Goal: Connect with others: Connect with others

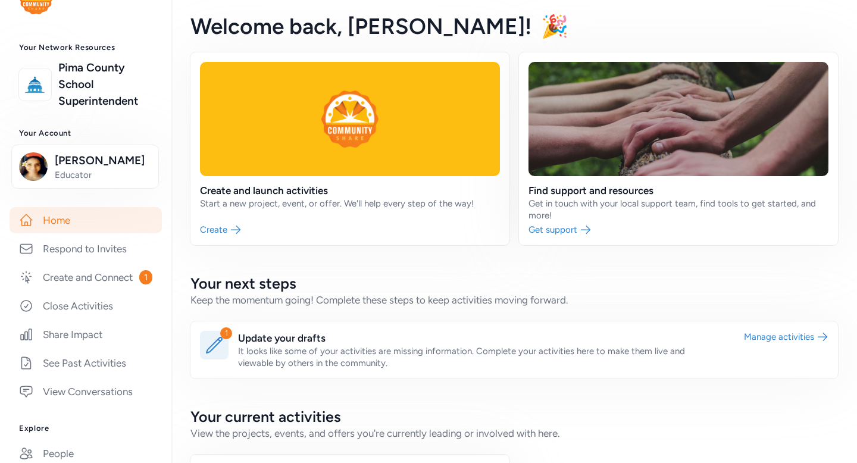
scroll to position [42, 0]
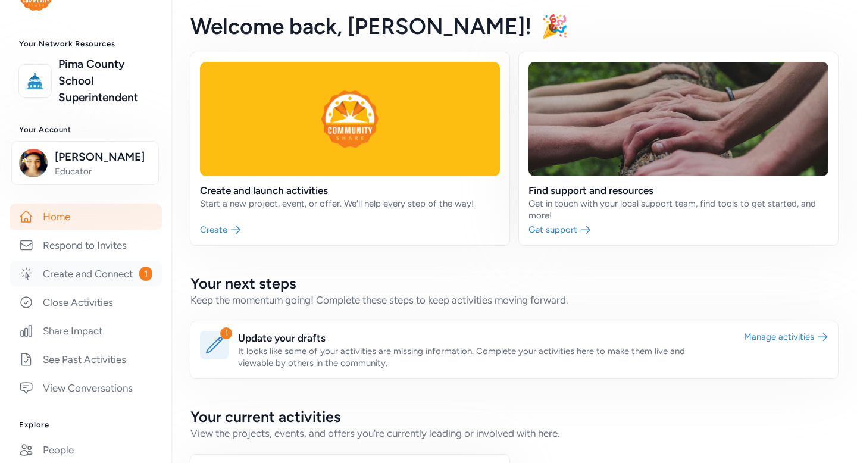
click at [112, 276] on link "Create and Connect 1" at bounding box center [86, 274] width 152 height 26
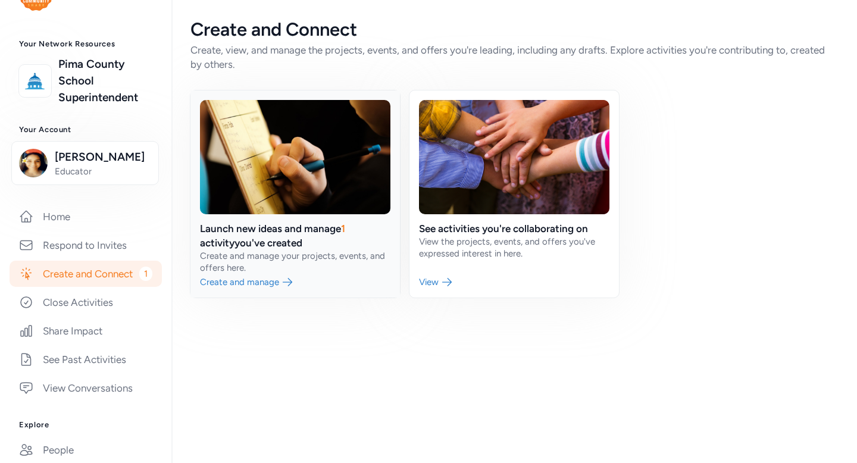
click at [274, 284] on link at bounding box center [295, 193] width 210 height 207
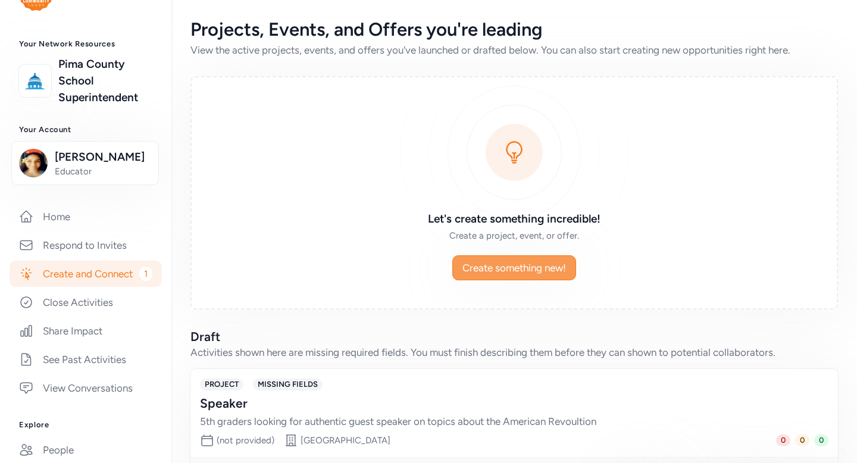
click at [552, 272] on span "Create something new!" at bounding box center [515, 268] width 104 height 14
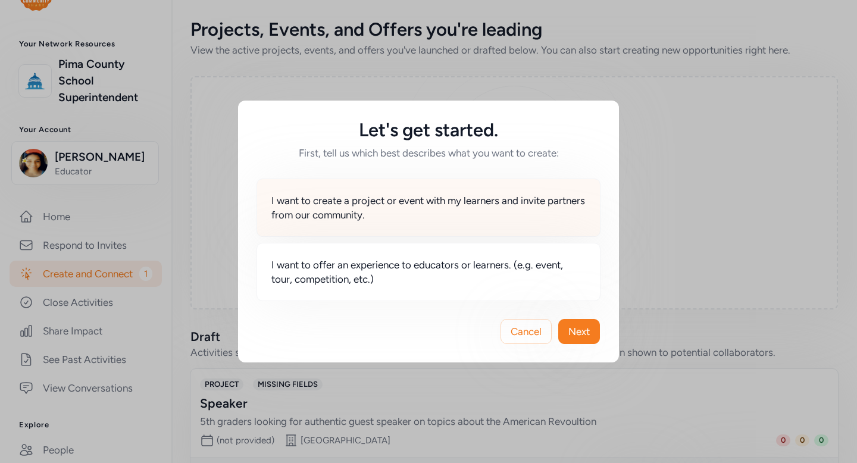
click at [529, 199] on span "I want to create a project or event with my learners and invite partners from o…" at bounding box center [428, 207] width 314 height 29
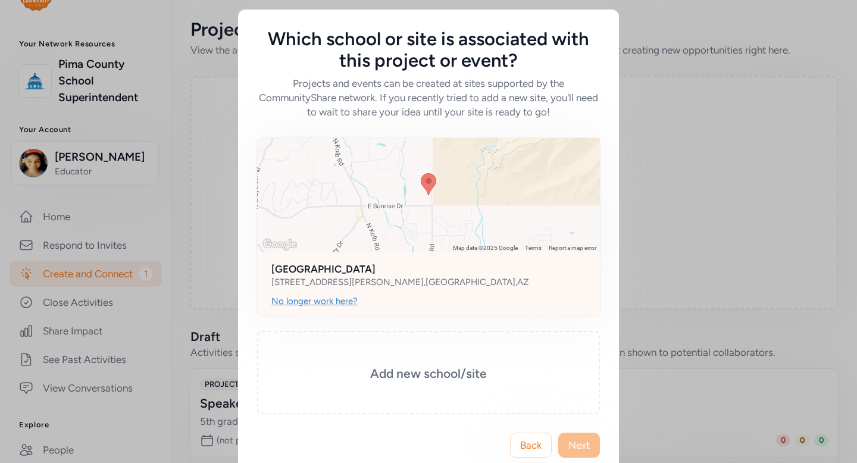
click at [338, 305] on div "No longer work here?" at bounding box center [314, 301] width 86 height 12
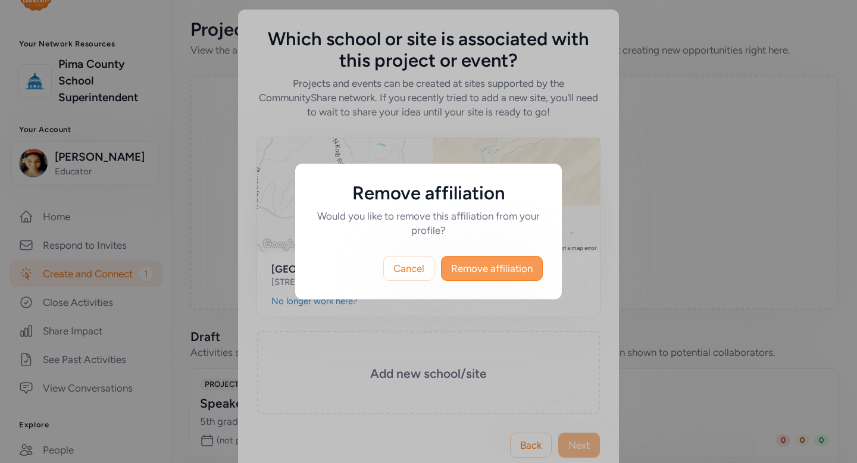
click at [505, 258] on button "Remove affiliation" at bounding box center [492, 268] width 102 height 25
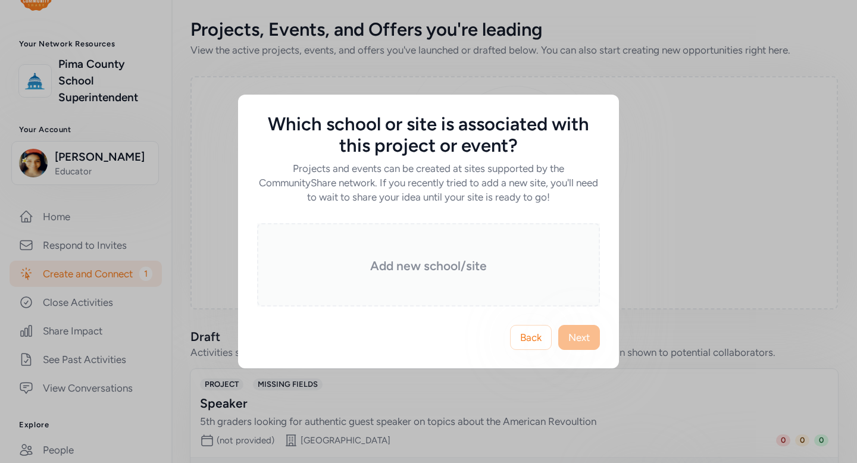
click at [480, 263] on h3 "Add new school/site" at bounding box center [428, 266] width 283 height 17
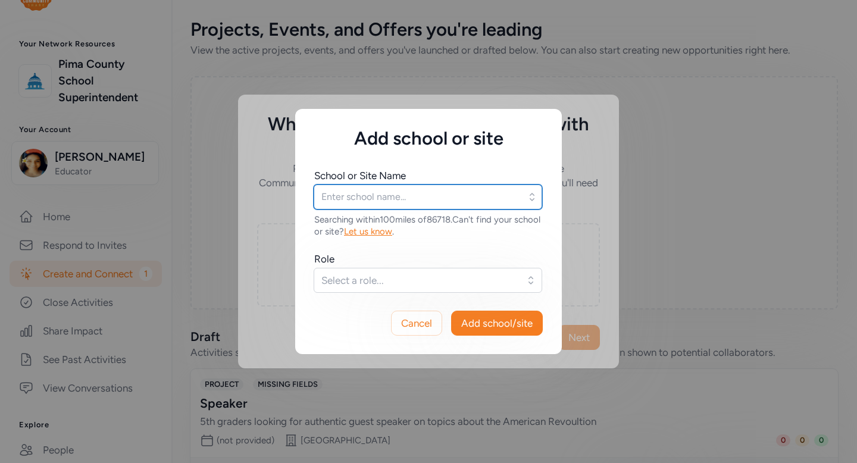
click at [429, 189] on input "text" at bounding box center [428, 197] width 229 height 25
type input "[GEOGRAPHIC_DATA]"
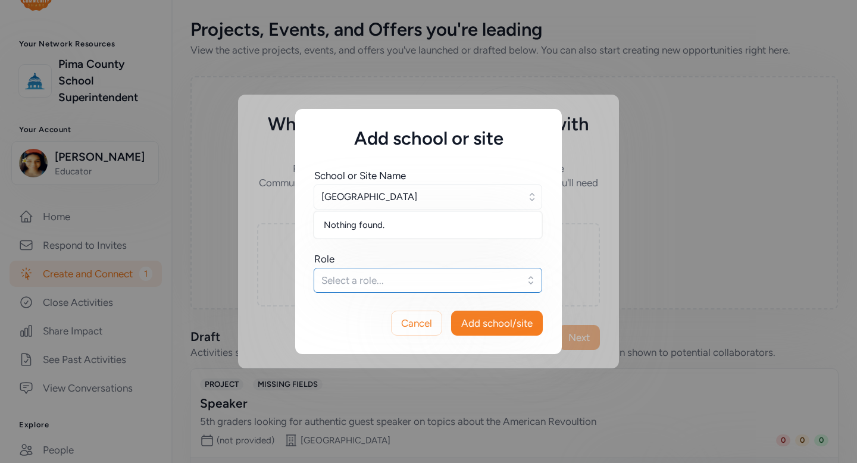
click at [423, 284] on span "Select a role..." at bounding box center [419, 280] width 196 height 14
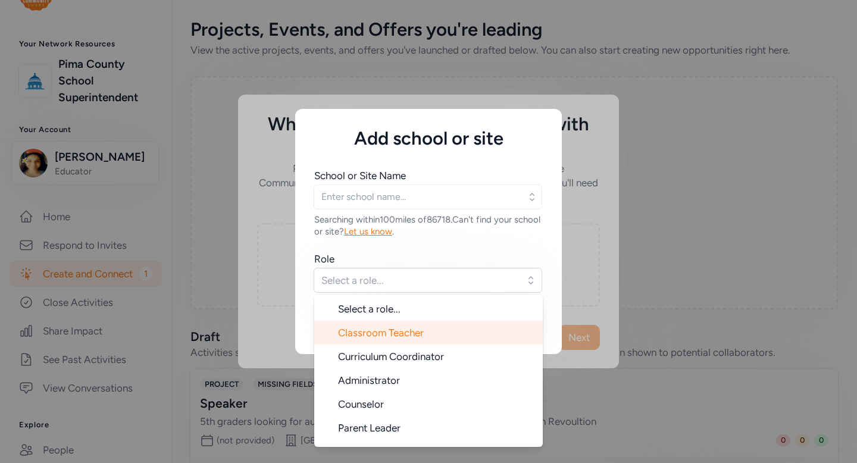
click at [421, 330] on span "Classroom Teacher" at bounding box center [381, 333] width 86 height 12
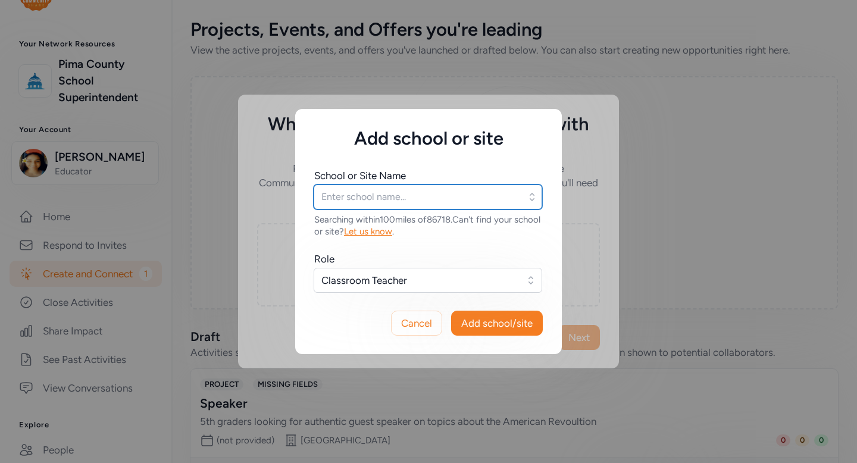
click at [419, 192] on input "text" at bounding box center [428, 197] width 229 height 25
type input "Manzanita"
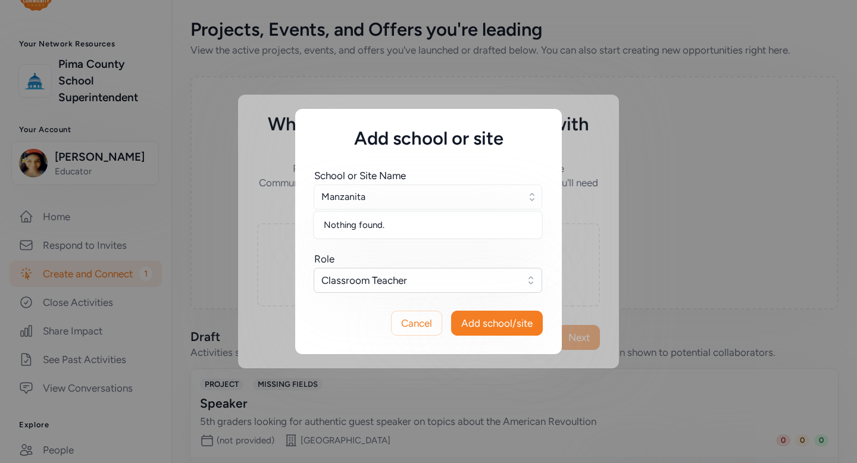
click at [430, 234] on div "Nothing found." at bounding box center [427, 224] width 227 height 21
click at [373, 243] on div "School or Site Name [PERSON_NAME] Nothing found. Searching within 100 miles of …" at bounding box center [428, 230] width 229 height 124
click at [392, 232] on span "Let us know" at bounding box center [368, 231] width 48 height 11
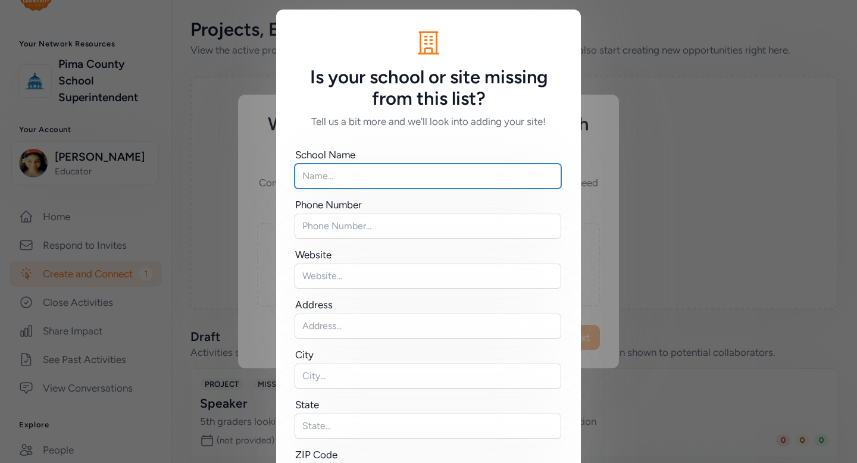
click at [376, 169] on input "text" at bounding box center [428, 176] width 267 height 25
type input "[GEOGRAPHIC_DATA]"
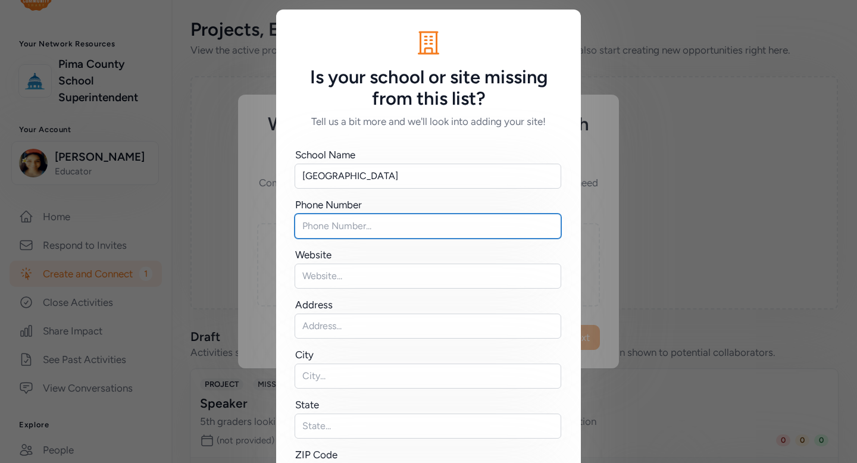
click at [361, 226] on input "text" at bounding box center [428, 226] width 267 height 25
type input "5203319443"
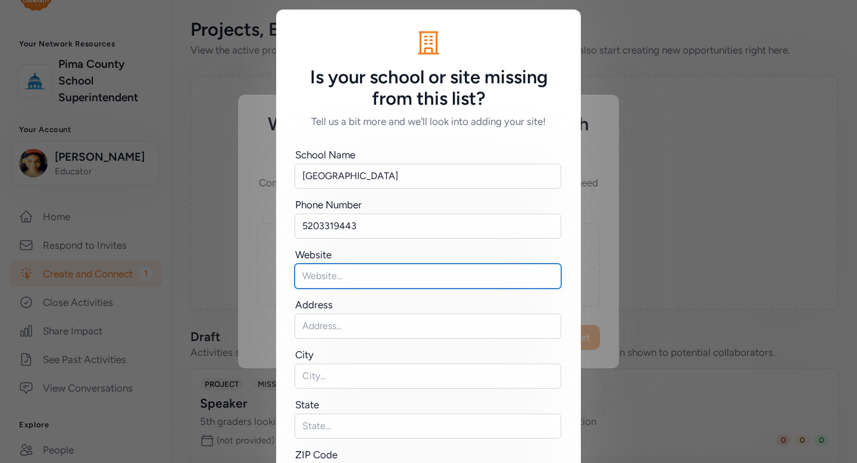
click at [348, 273] on input "text" at bounding box center [428, 276] width 267 height 25
click at [344, 277] on input "text" at bounding box center [428, 276] width 267 height 25
paste input "[URL][DOMAIN_NAME]"
type input "[URL][DOMAIN_NAME]"
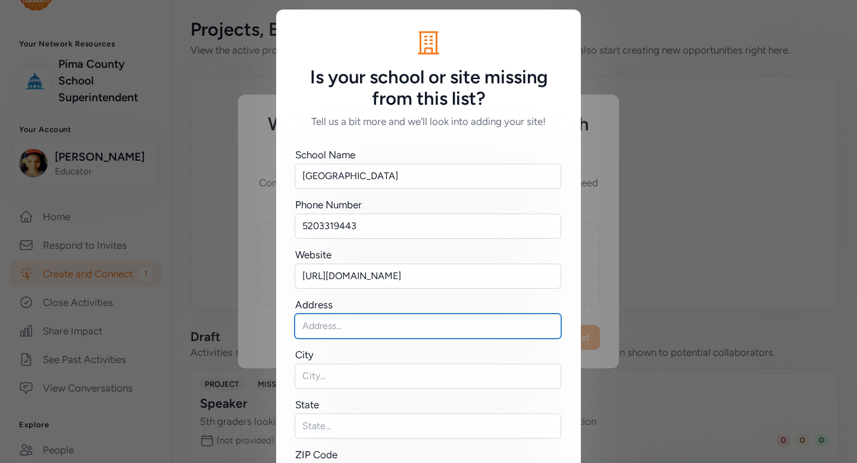
click at [361, 328] on input "text" at bounding box center [428, 326] width 267 height 25
type input "[STREET_ADDRESS]"
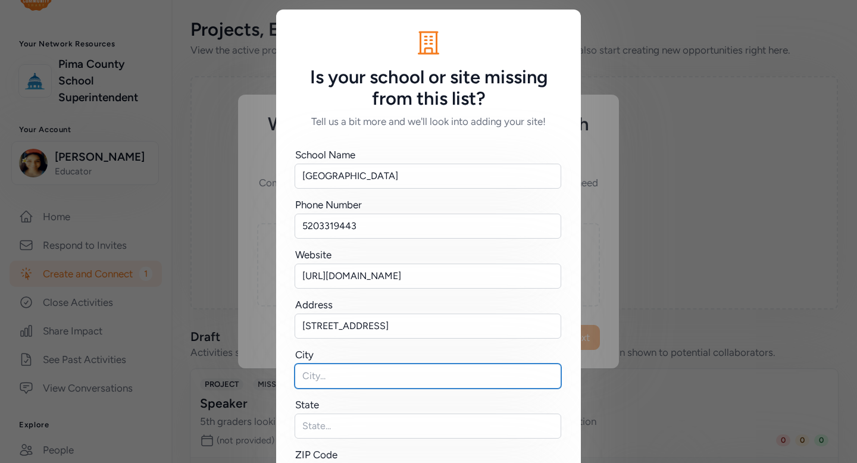
click at [351, 382] on input "text" at bounding box center [428, 376] width 267 height 25
type input "[GEOGRAPHIC_DATA]"
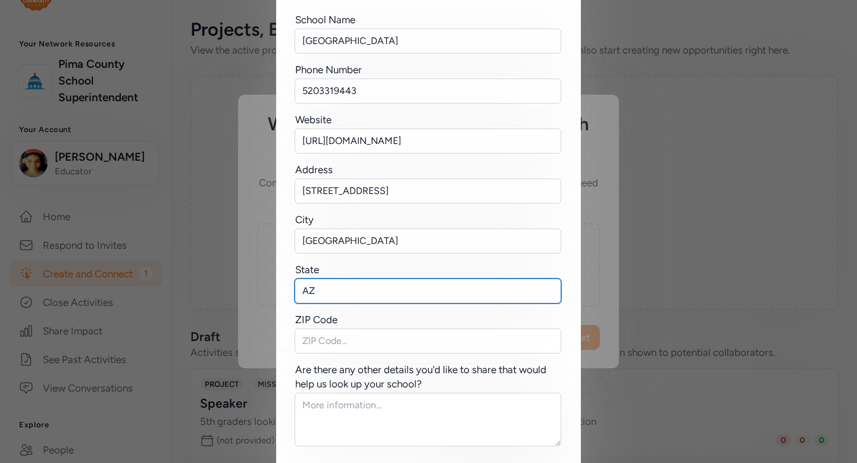
scroll to position [184, 0]
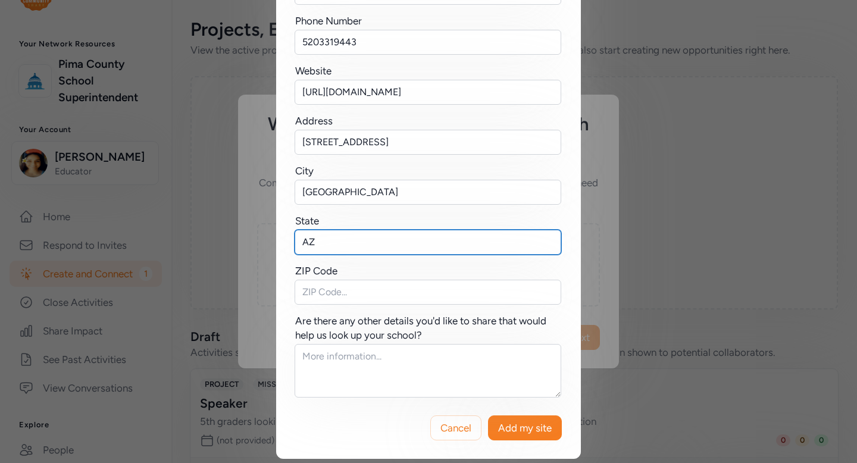
type input "AZ"
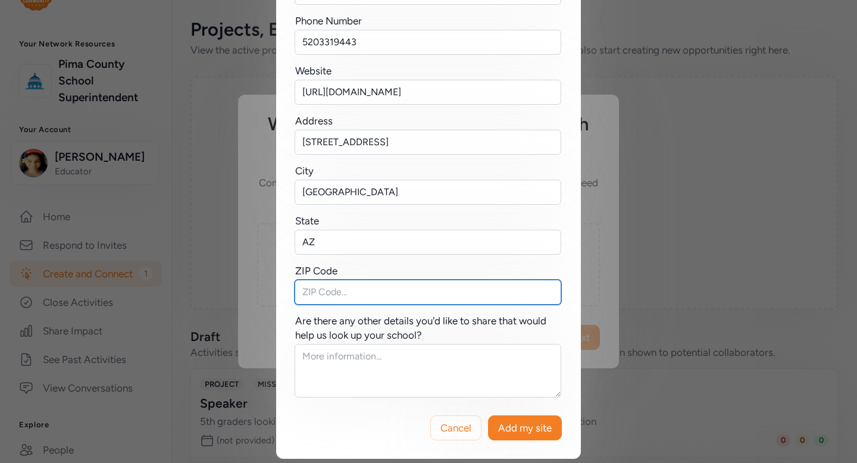
click at [385, 289] on input "text" at bounding box center [428, 292] width 267 height 25
type input "85718"
click at [542, 445] on div "Cancel Add my site" at bounding box center [428, 428] width 305 height 62
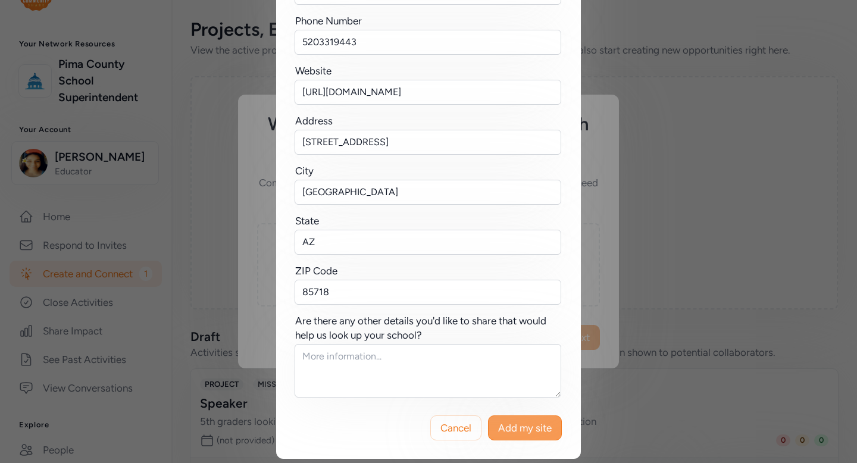
click at [540, 432] on span "Add my site" at bounding box center [525, 428] width 54 height 14
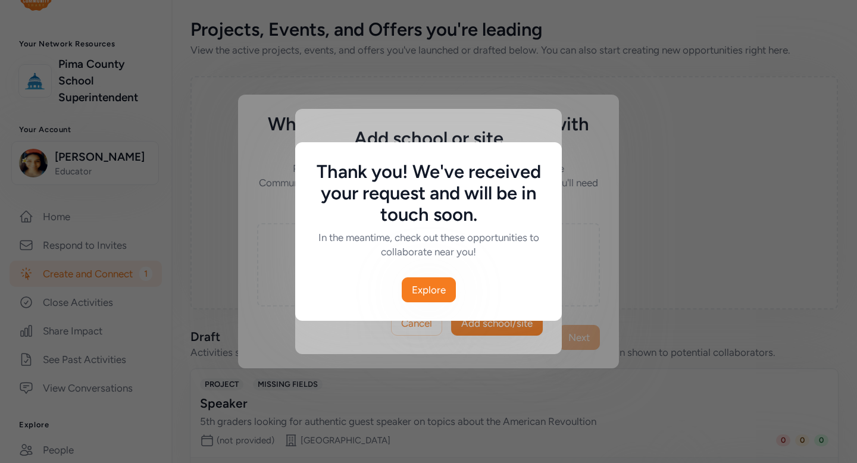
scroll to position [0, 0]
click at [426, 292] on span "Explore" at bounding box center [429, 290] width 34 height 14
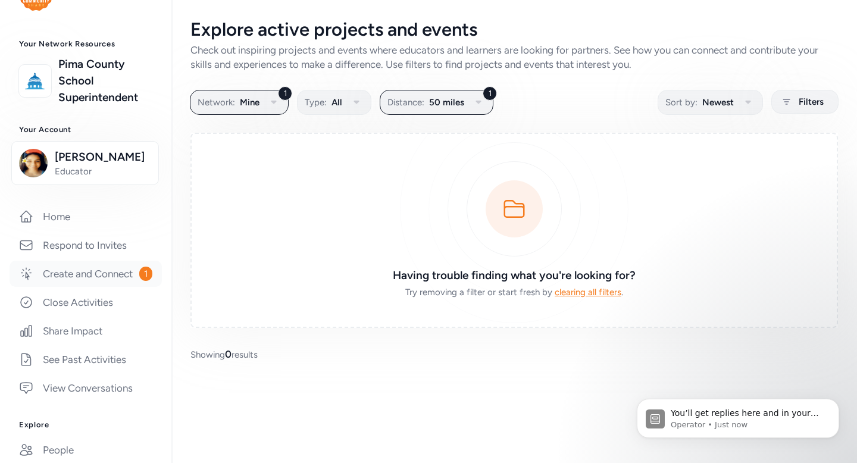
click at [88, 274] on link "Create and Connect 1" at bounding box center [86, 274] width 152 height 26
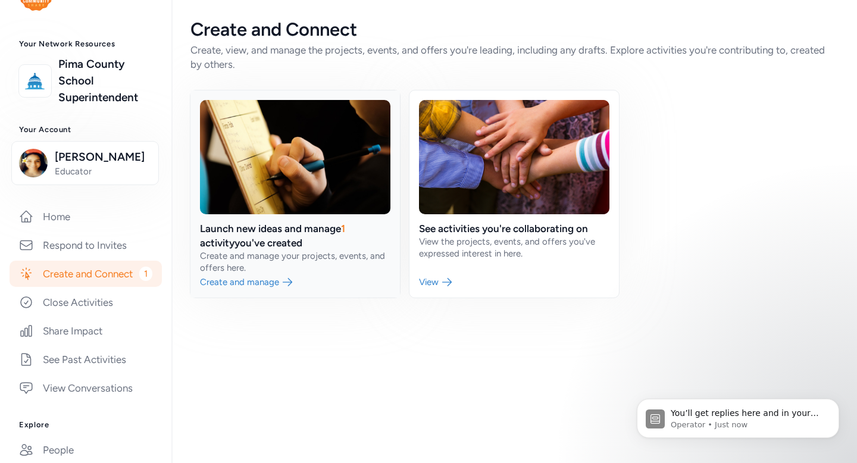
click at [267, 277] on link at bounding box center [295, 193] width 210 height 207
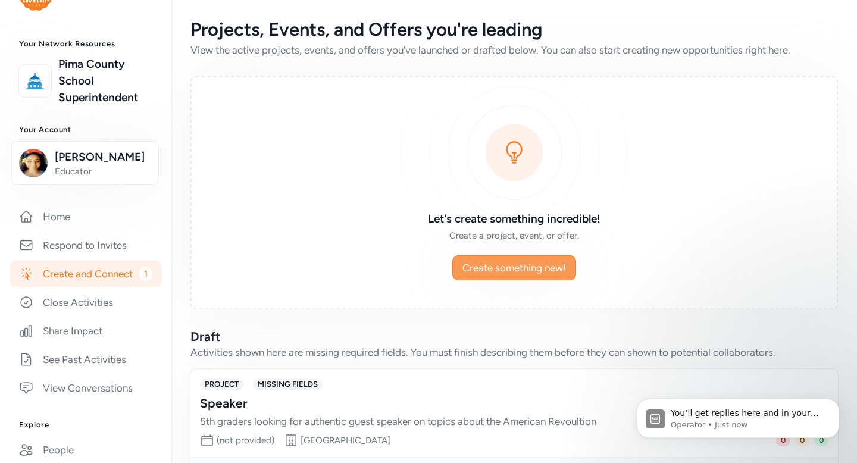
click at [505, 268] on span "Create something new!" at bounding box center [515, 268] width 104 height 14
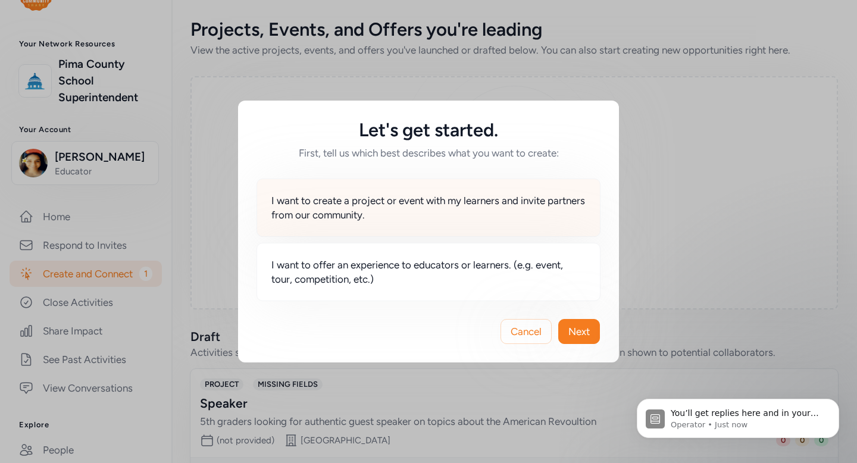
click at [533, 227] on div "I want to create a project or event with my learners and invite partners from o…" at bounding box center [429, 208] width 344 height 58
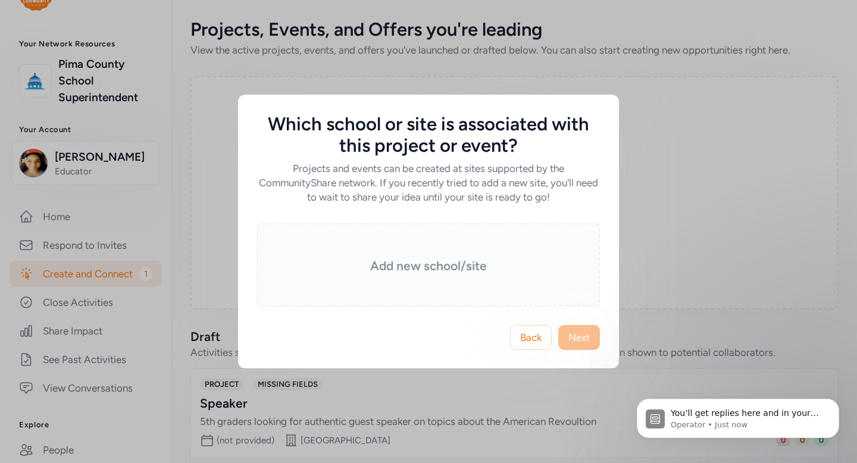
click at [509, 261] on h3 "Add new school/site" at bounding box center [428, 266] width 283 height 17
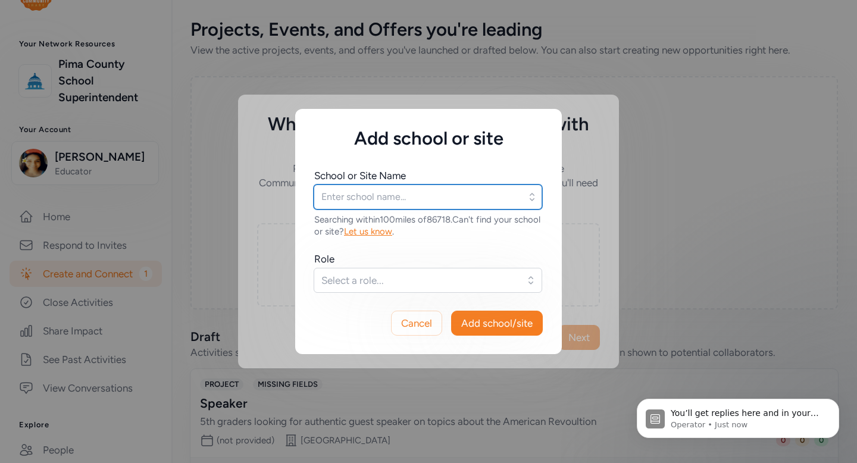
click at [466, 198] on input "text" at bounding box center [428, 197] width 229 height 25
type input "Manzanita"
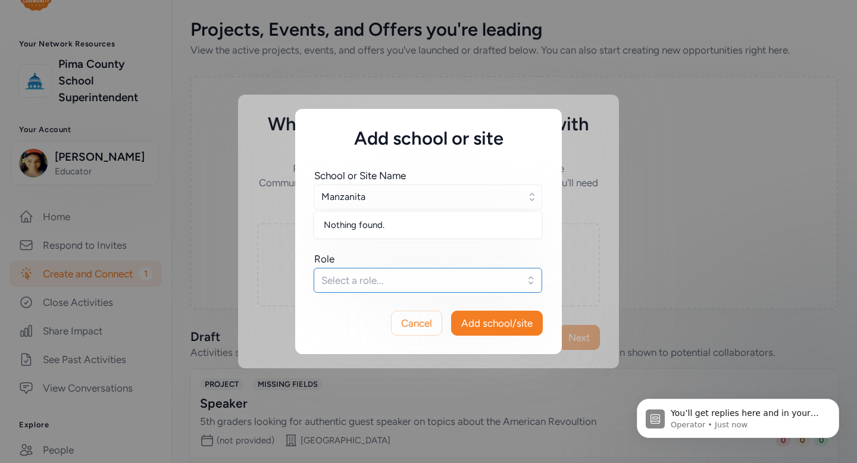
click at [501, 273] on button "Select a role..." at bounding box center [428, 280] width 229 height 25
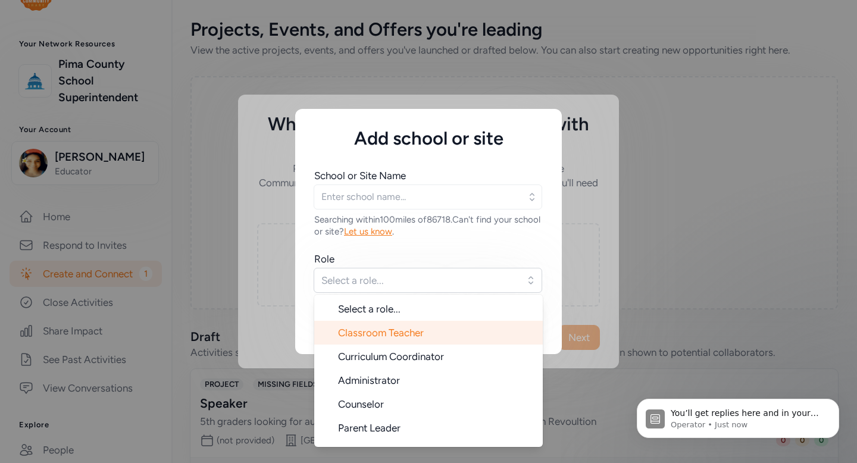
click at [463, 334] on li "Classroom Teacher" at bounding box center [428, 333] width 229 height 24
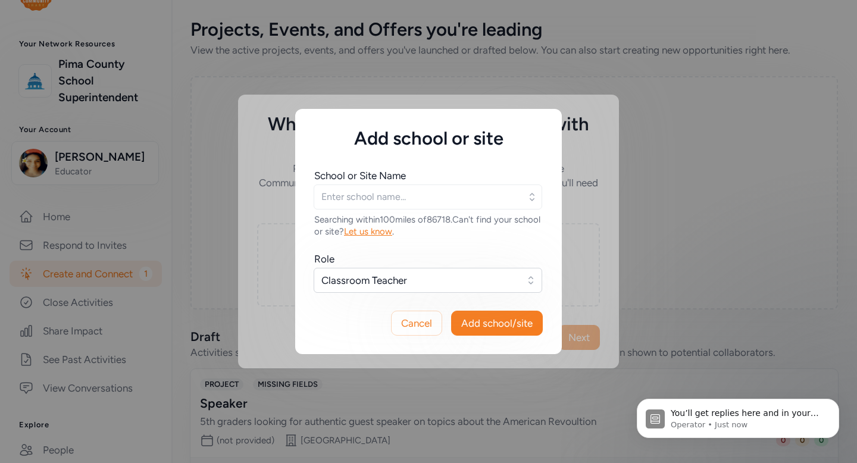
click at [492, 336] on div "Cancel Add school/site" at bounding box center [428, 323] width 267 height 62
click at [497, 325] on span "Add school/site" at bounding box center [496, 323] width 71 height 14
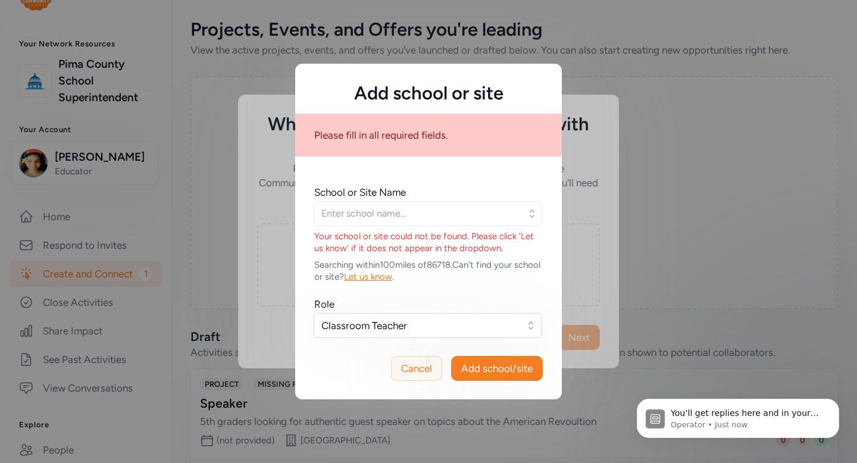
click at [408, 371] on span "Cancel" at bounding box center [416, 368] width 31 height 14
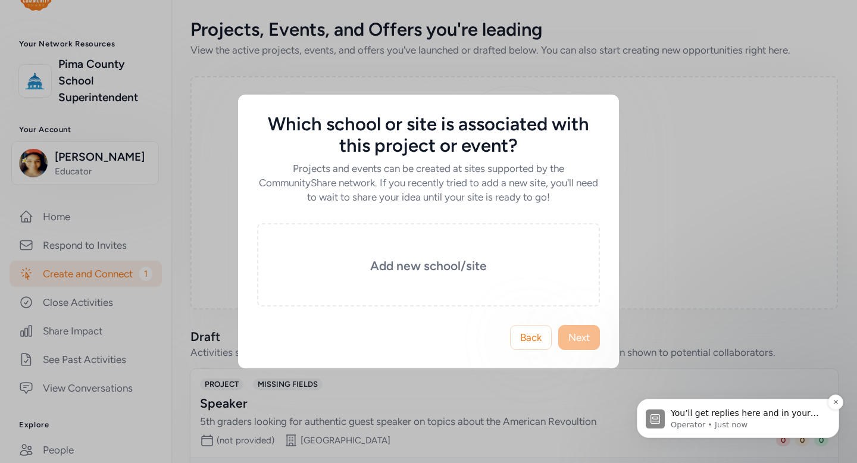
click at [729, 415] on p "You’ll get replies here and in your email: ✉️ [EMAIL_ADDRESS][DOMAIN_NAME] Our …" at bounding box center [748, 414] width 154 height 12
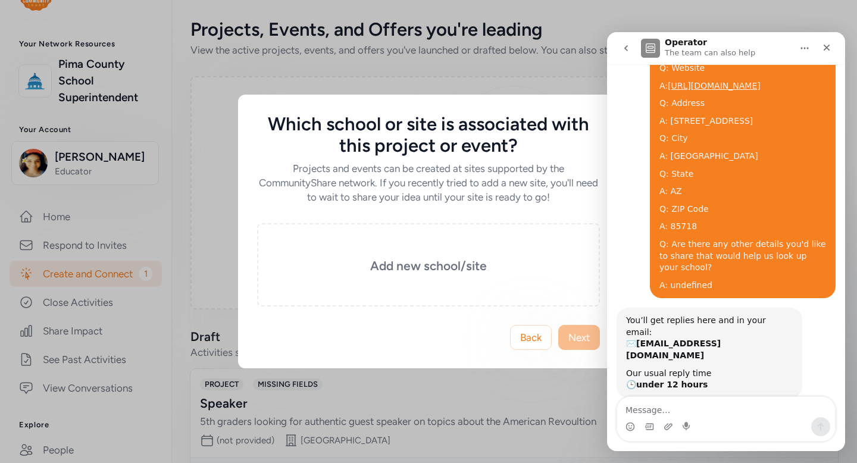
scroll to position [136, 0]
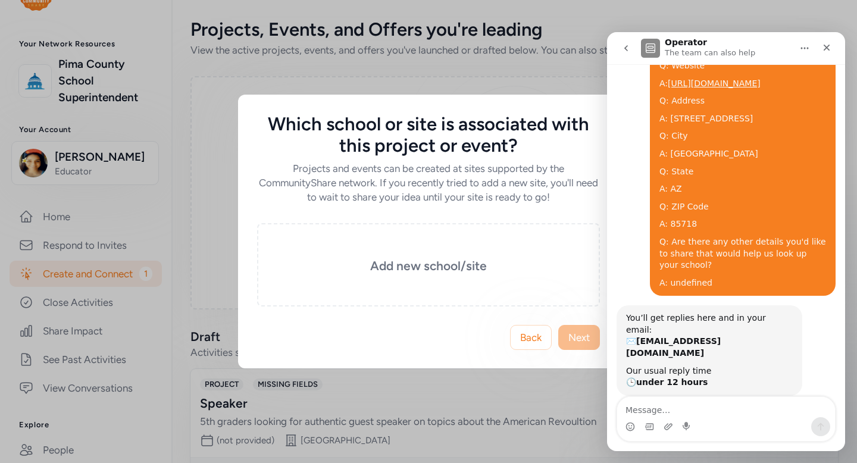
click at [505, 82] on div "Which school or site is associated with this project or event? Projects and eve…" at bounding box center [428, 231] width 857 height 463
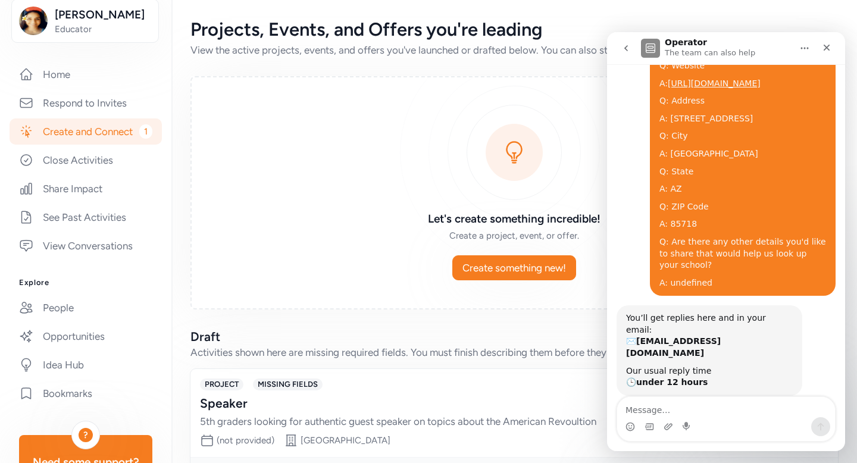
scroll to position [194, 0]
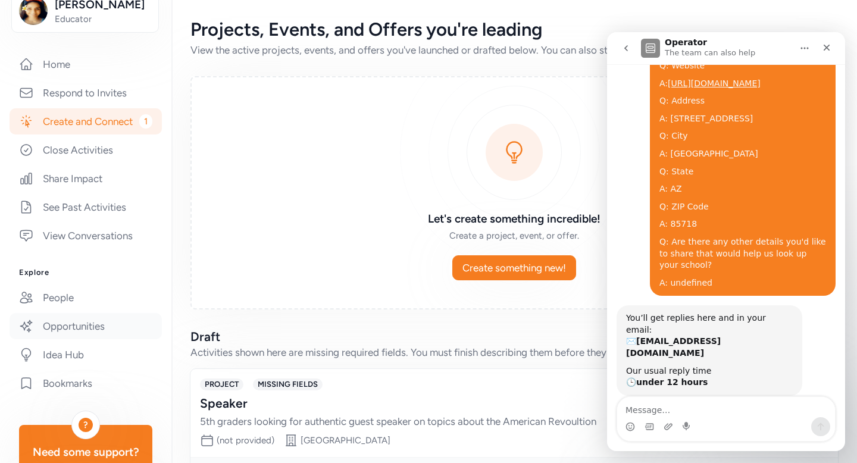
click at [102, 324] on link "Opportunities" at bounding box center [86, 326] width 152 height 26
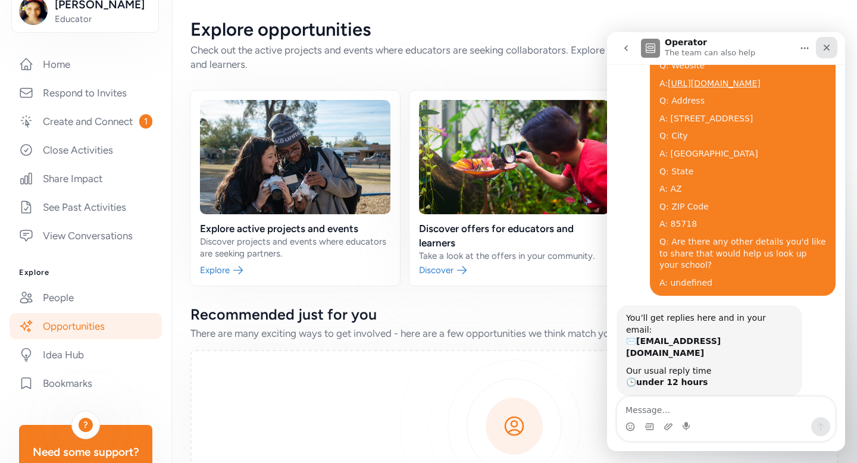
click at [830, 40] on div "Close" at bounding box center [826, 47] width 21 height 21
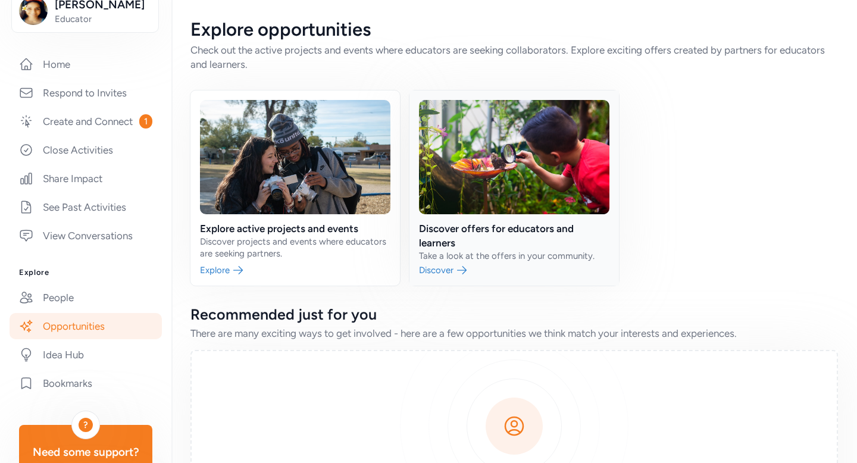
scroll to position [136, 0]
click at [221, 270] on link at bounding box center [295, 187] width 210 height 195
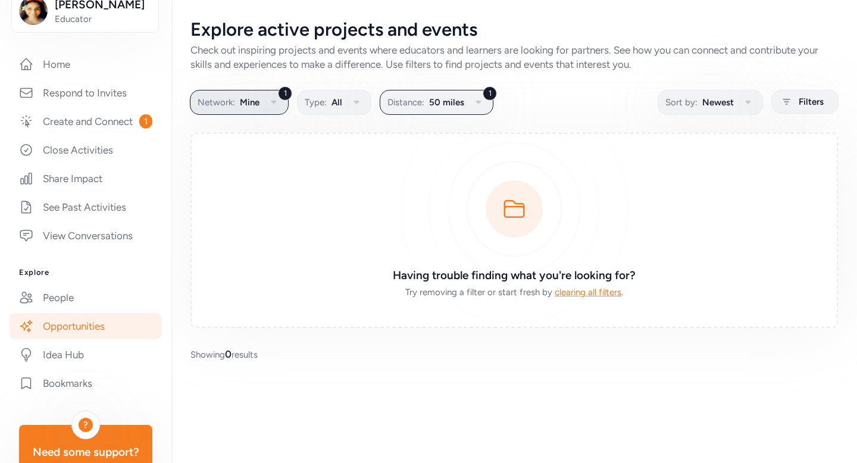
click at [264, 102] on button "1 Network: Mine" at bounding box center [239, 102] width 99 height 25
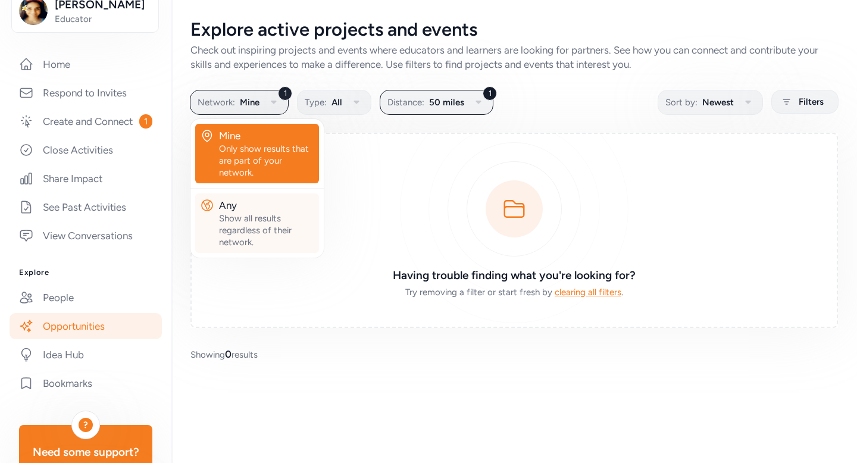
click at [279, 229] on div "Show all results regardless of their network." at bounding box center [266, 231] width 95 height 36
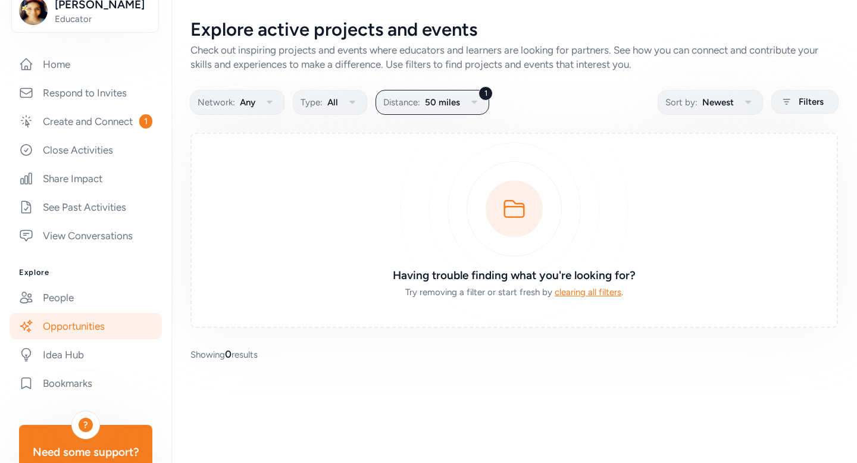
click at [104, 324] on link "Opportunities" at bounding box center [86, 326] width 152 height 26
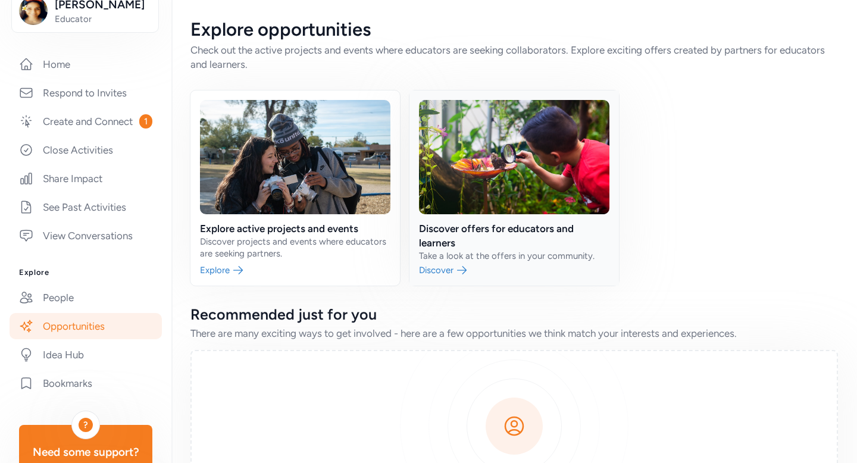
click at [452, 270] on link at bounding box center [515, 187] width 210 height 195
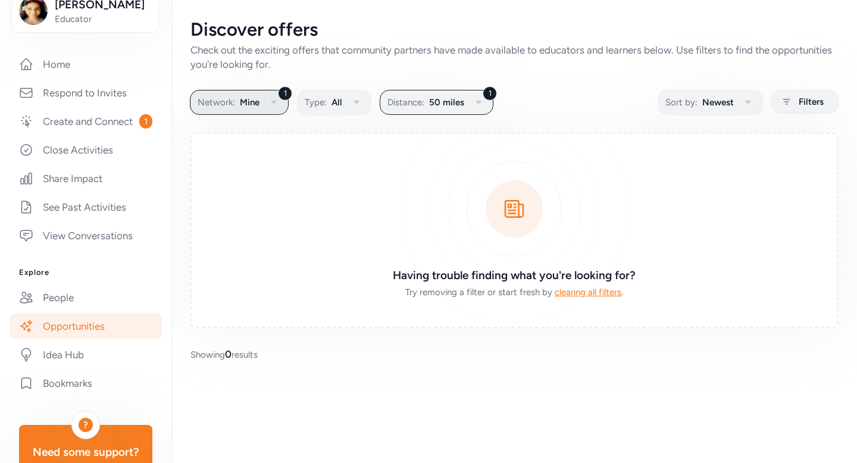
click at [240, 96] on span "Mine" at bounding box center [250, 102] width 20 height 14
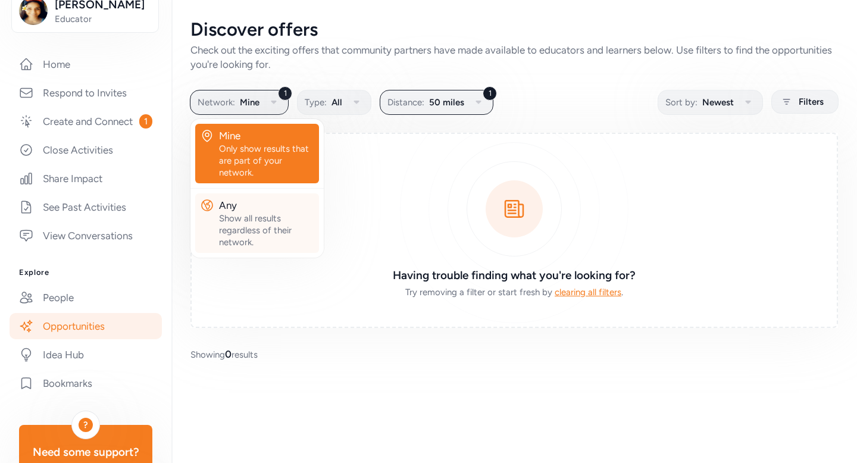
click at [243, 201] on div "Any" at bounding box center [266, 205] width 95 height 14
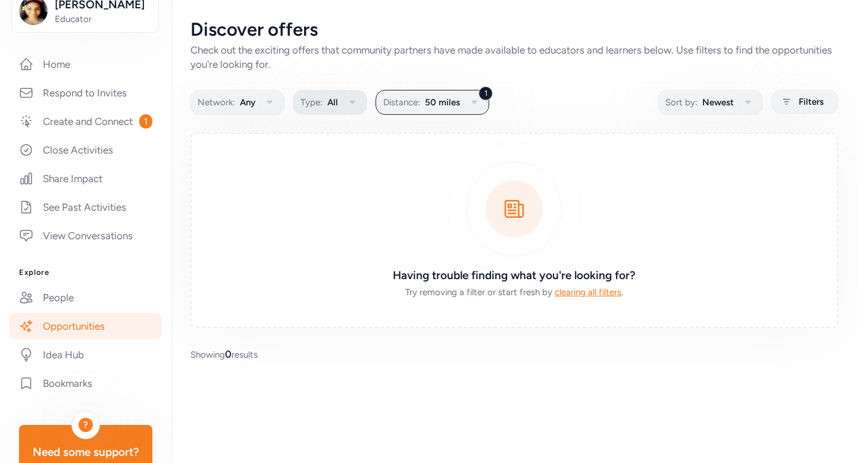
click at [346, 110] on button "Type: All" at bounding box center [330, 102] width 74 height 25
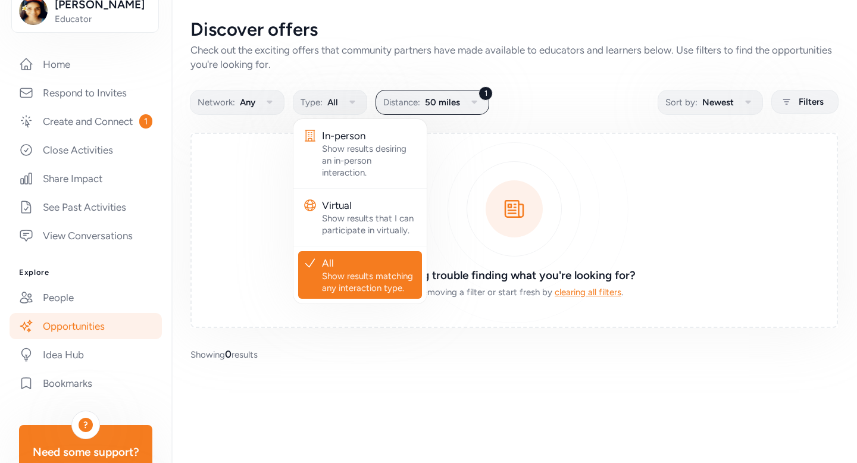
click at [345, 289] on div "Show results matching any interaction type." at bounding box center [369, 282] width 95 height 24
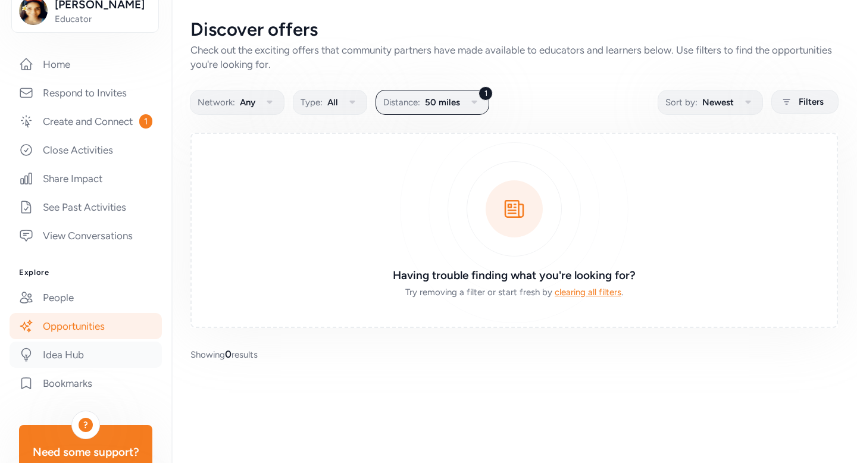
click at [78, 354] on link "Idea Hub" at bounding box center [86, 355] width 152 height 26
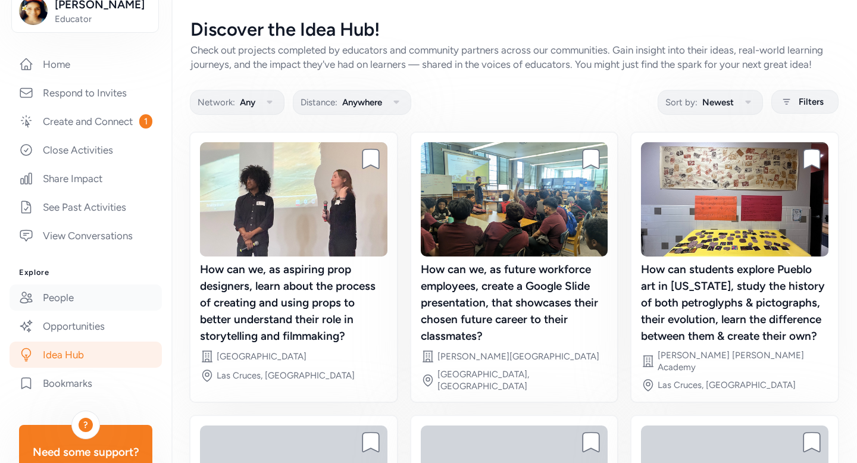
click at [93, 301] on link "People" at bounding box center [86, 298] width 152 height 26
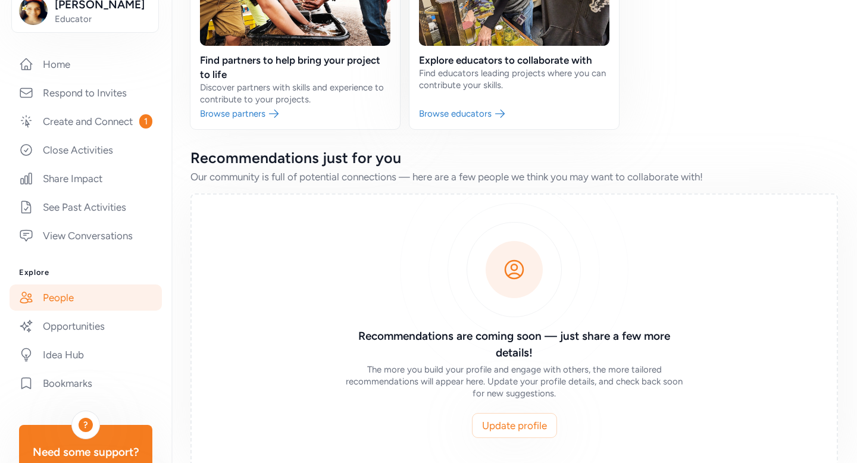
scroll to position [192, 0]
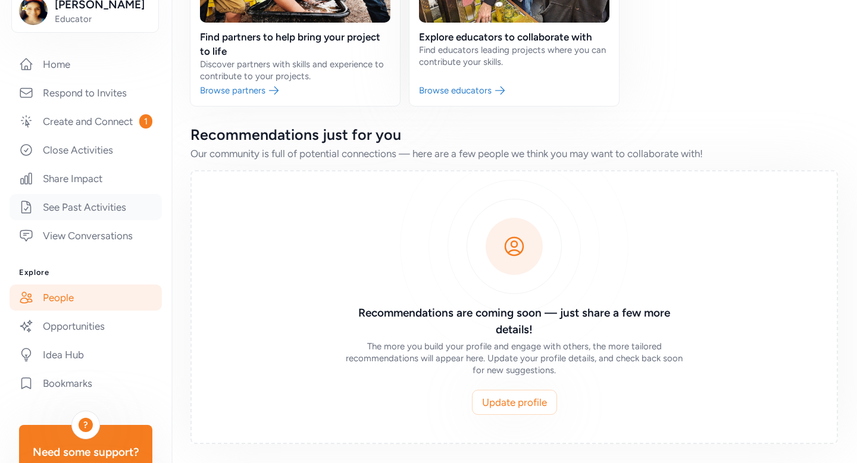
click at [123, 213] on link "See Past Activities" at bounding box center [86, 207] width 152 height 26
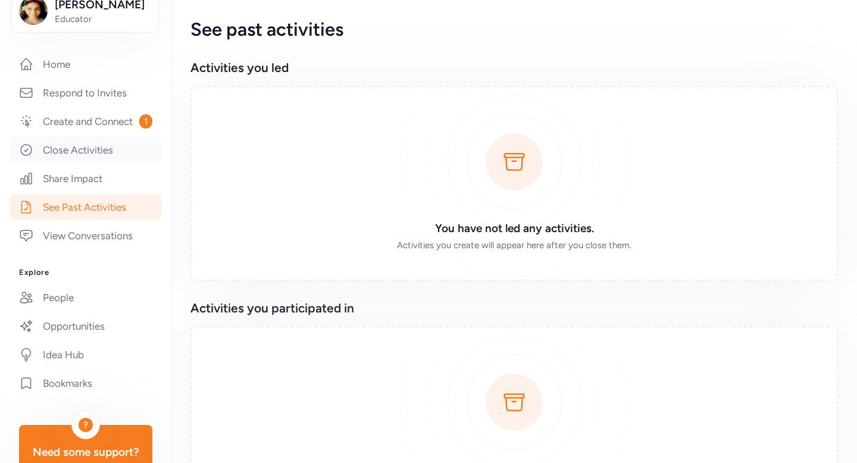
click at [120, 149] on link "Close Activities" at bounding box center [86, 150] width 152 height 26
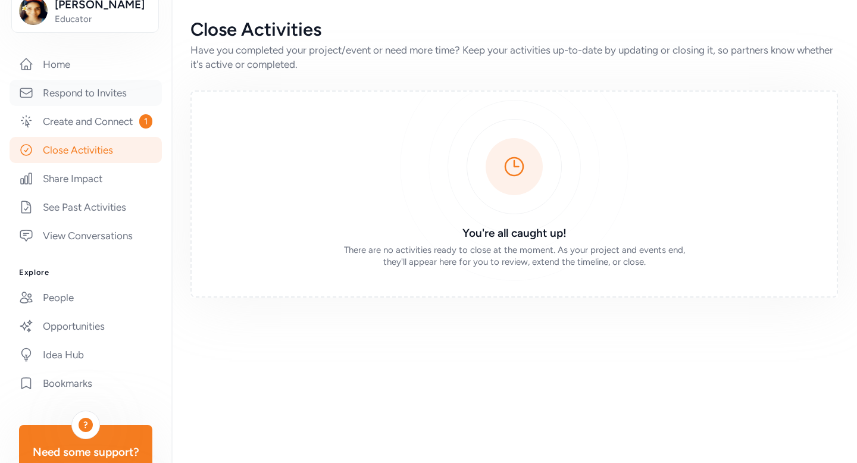
click at [98, 92] on link "Respond to Invites" at bounding box center [86, 93] width 152 height 26
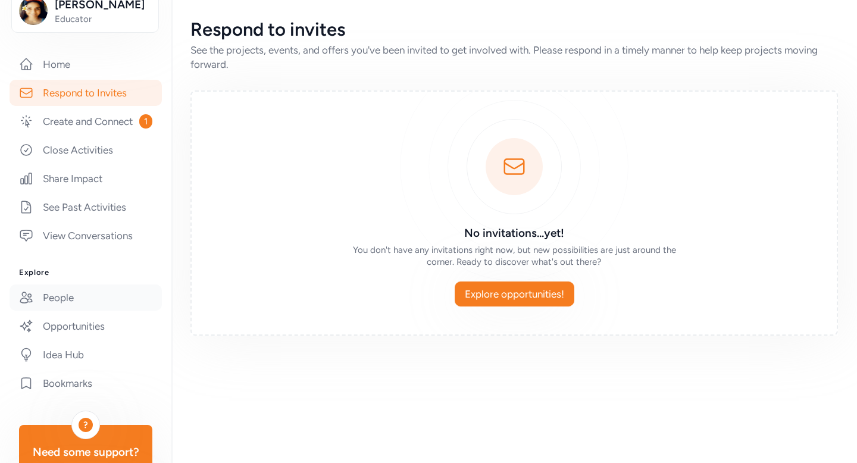
click at [88, 289] on link "People" at bounding box center [86, 298] width 152 height 26
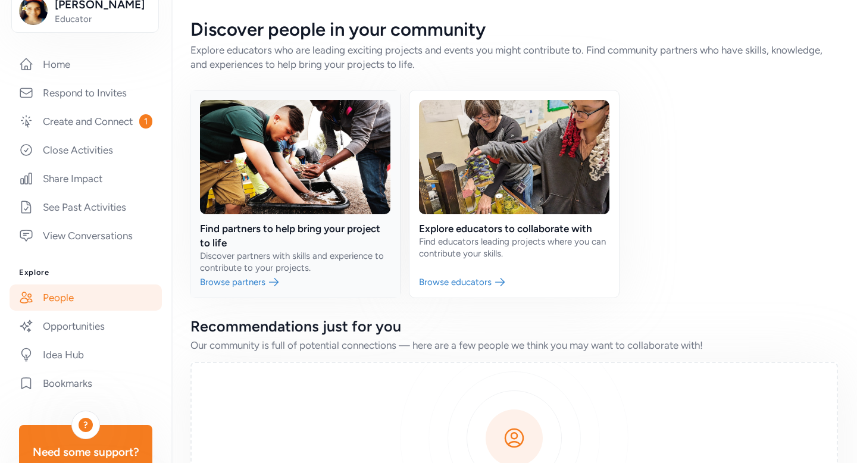
click at [243, 288] on link at bounding box center [295, 193] width 210 height 207
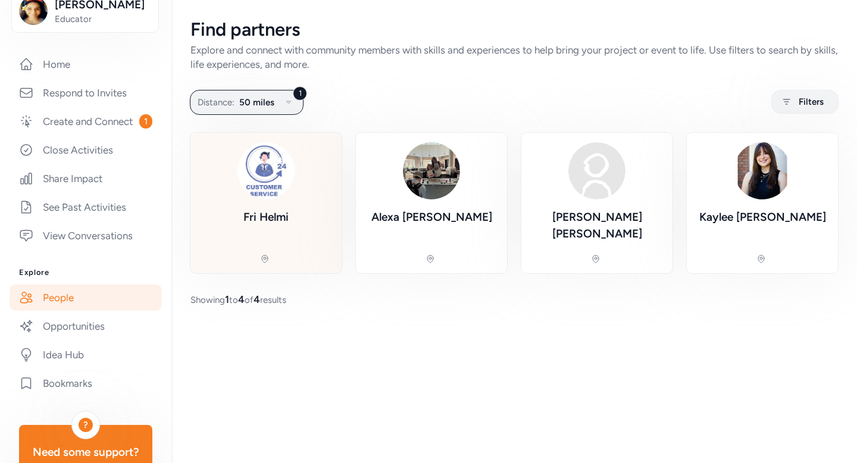
click at [285, 209] on div "Fri Helmi" at bounding box center [265, 217] width 45 height 17
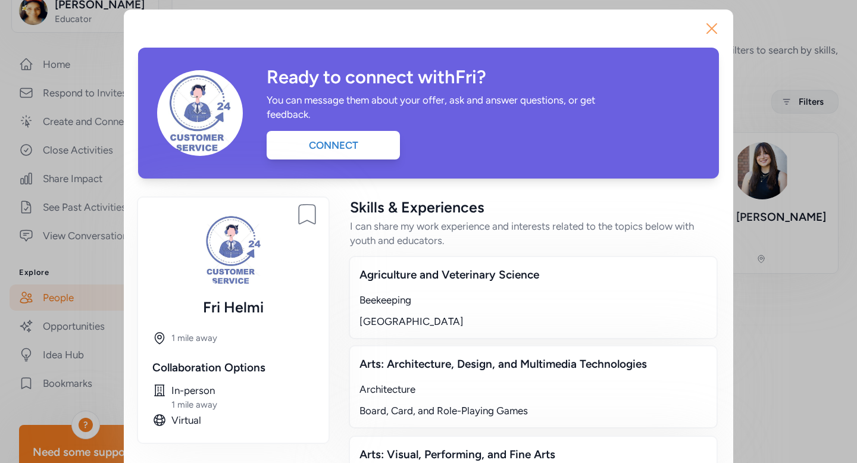
click at [721, 27] on button "Close" at bounding box center [712, 29] width 38 height 38
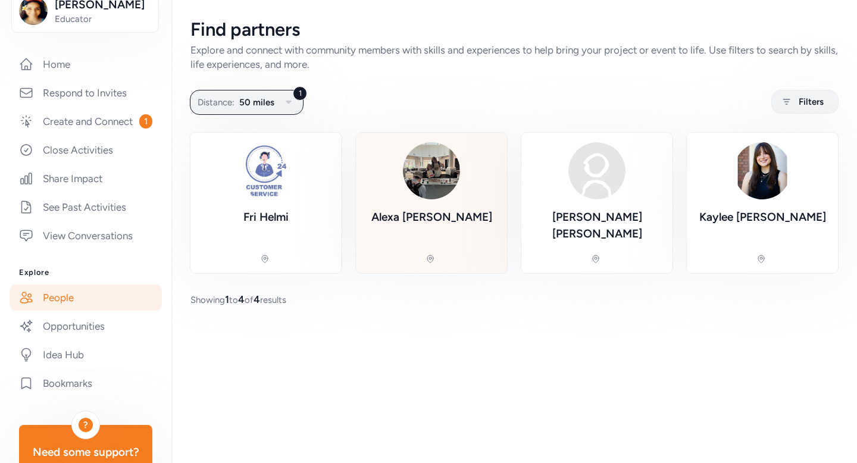
click at [461, 183] on div "[PERSON_NAME]" at bounding box center [432, 202] width 132 height 121
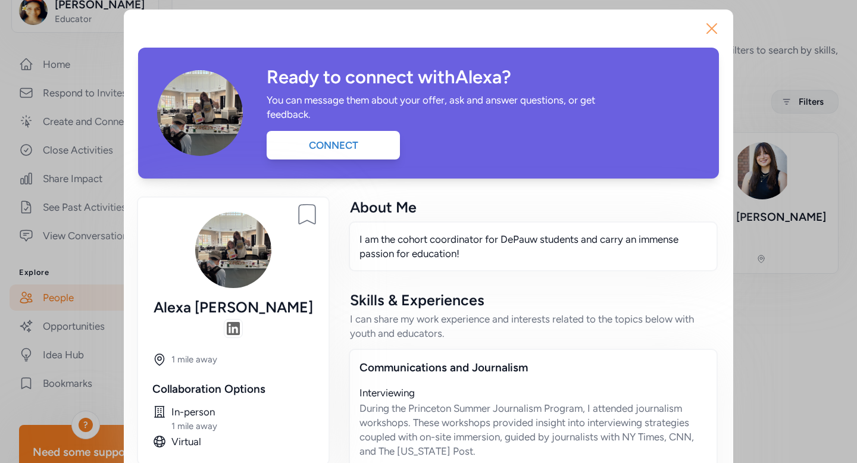
click at [716, 27] on icon "button" at bounding box center [711, 28] width 19 height 19
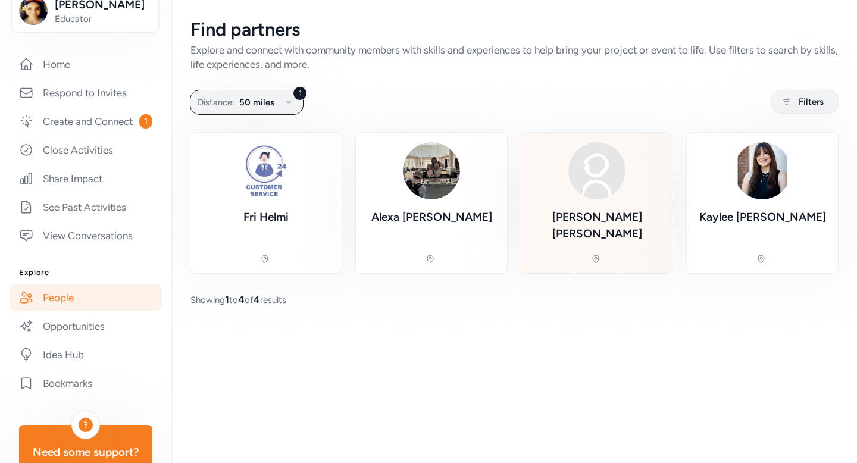
click at [604, 229] on div "[PERSON_NAME]" at bounding box center [597, 202] width 132 height 121
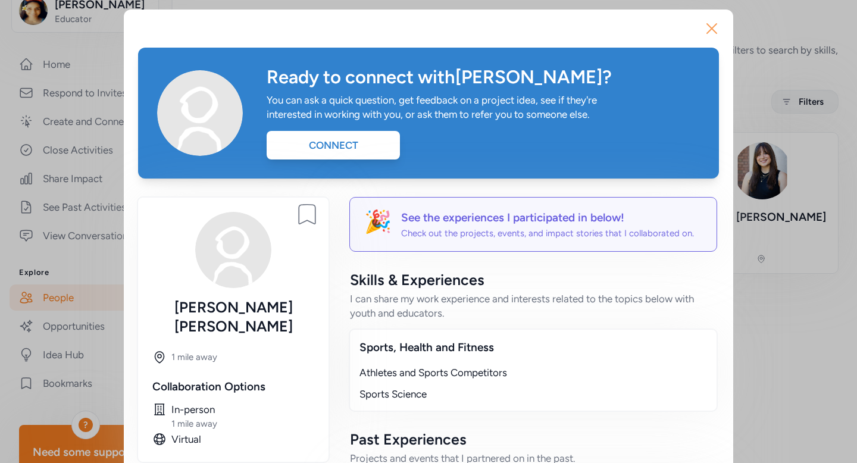
click at [710, 30] on icon "button" at bounding box center [712, 29] width 10 height 10
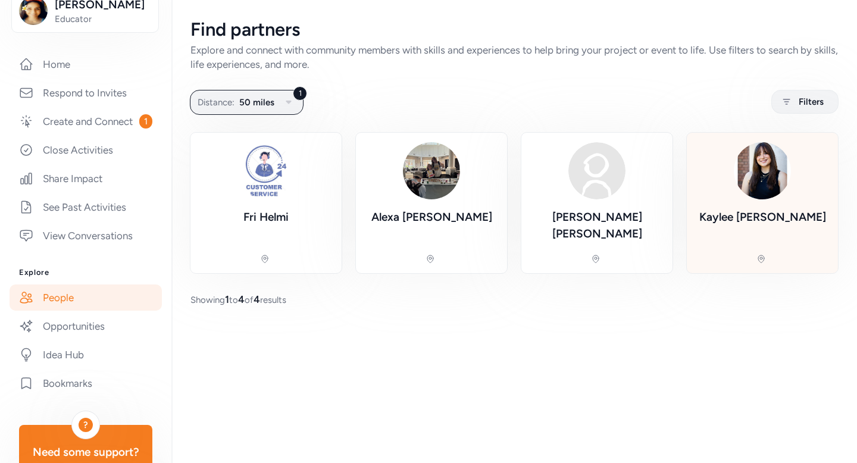
click at [795, 160] on div "[PERSON_NAME]" at bounding box center [762, 202] width 132 height 121
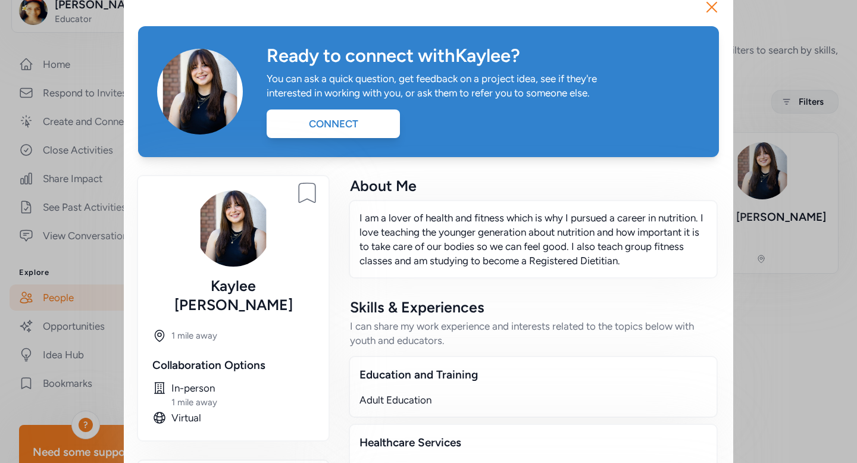
scroll to position [20, 0]
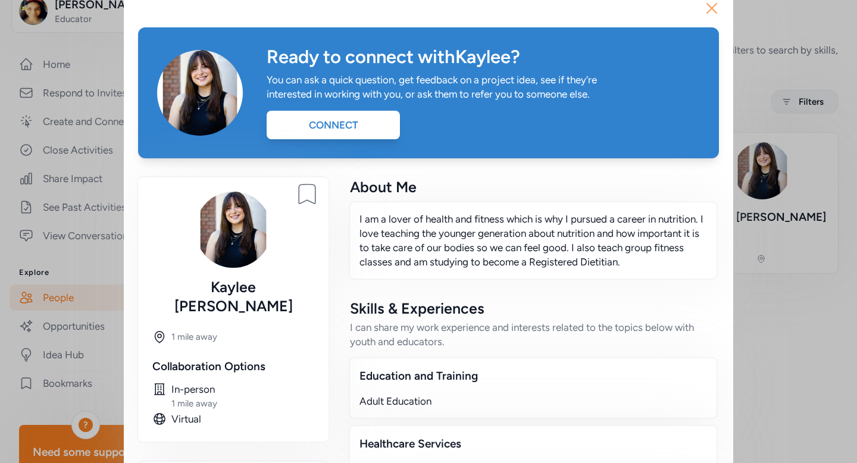
click at [712, 8] on icon "button" at bounding box center [712, 9] width 10 height 10
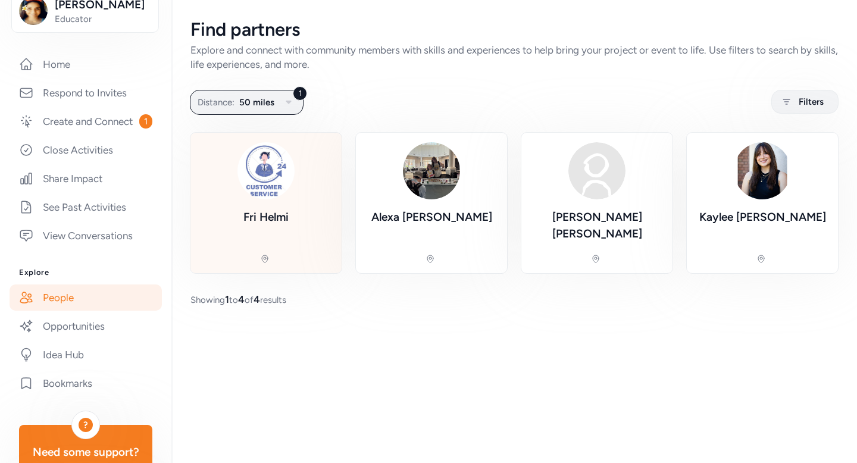
click at [292, 205] on div "Fri Helmi" at bounding box center [266, 202] width 132 height 121
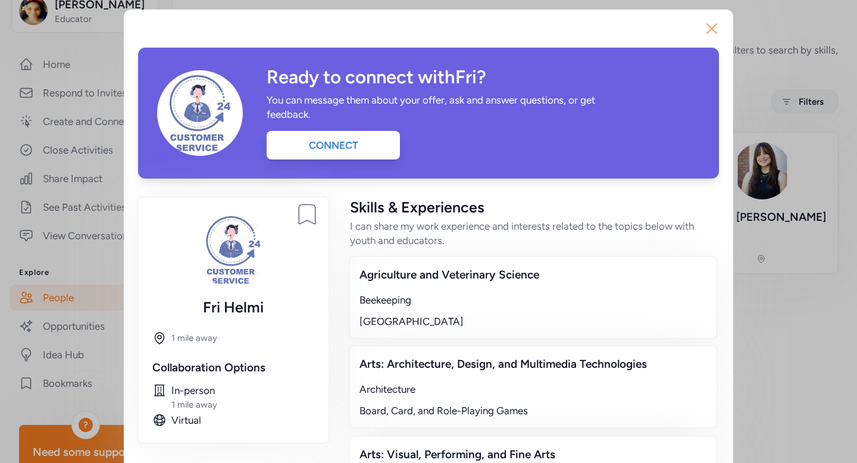
click at [704, 26] on icon "button" at bounding box center [711, 28] width 19 height 19
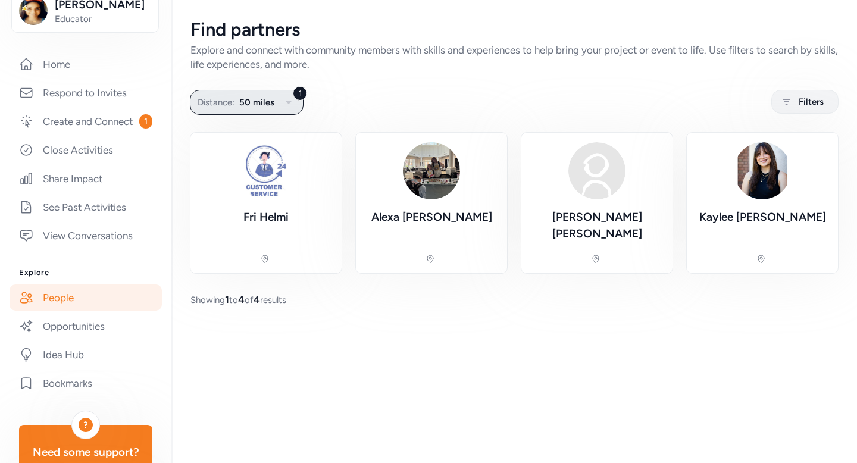
click at [271, 100] on span "50 miles" at bounding box center [256, 102] width 35 height 14
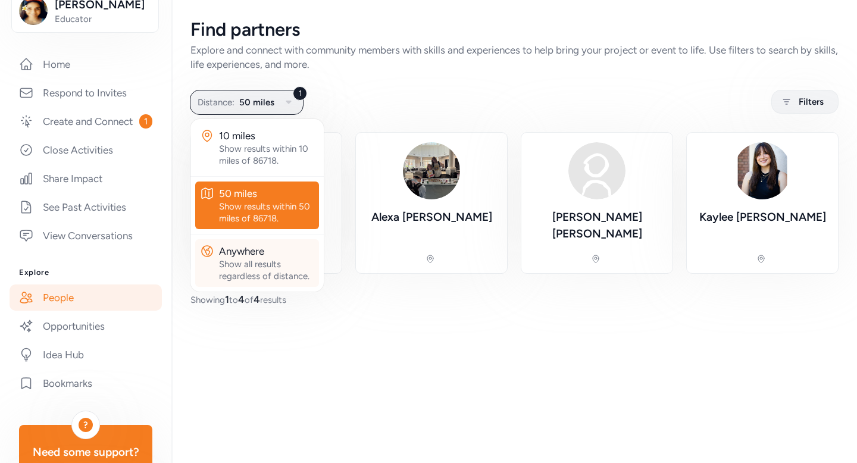
click at [260, 271] on div "Show all results regardless of distance." at bounding box center [266, 270] width 95 height 24
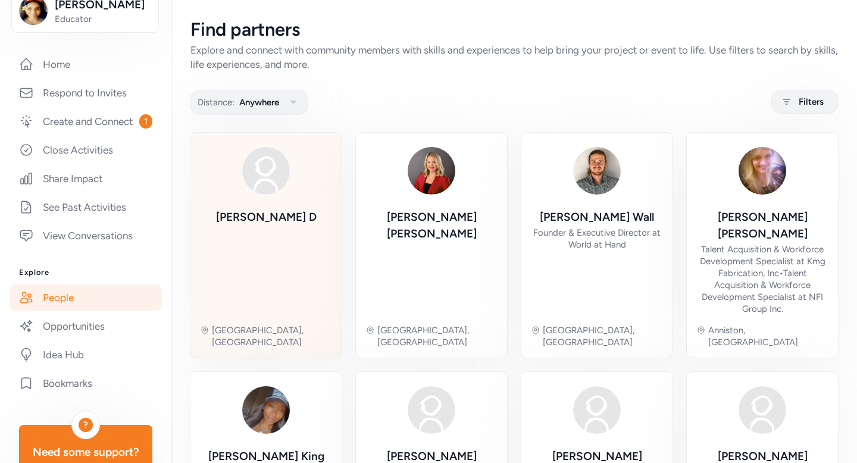
click at [275, 234] on div "[PERSON_NAME]" at bounding box center [266, 262] width 101 height 106
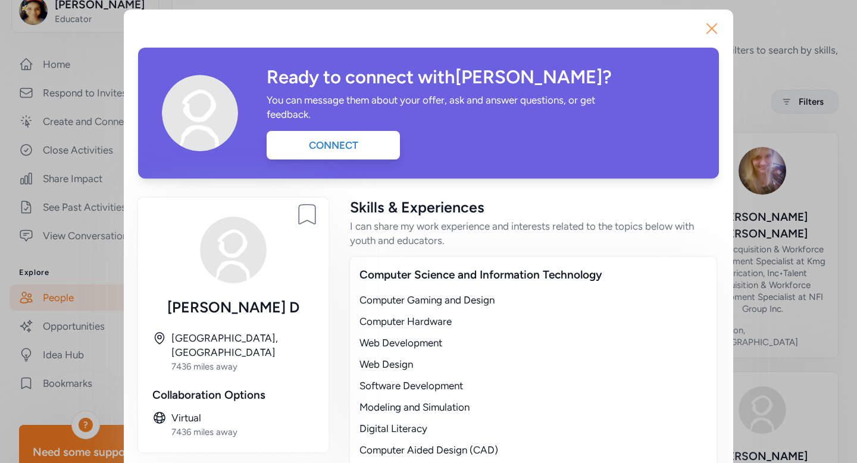
click at [710, 25] on icon "button" at bounding box center [711, 28] width 19 height 19
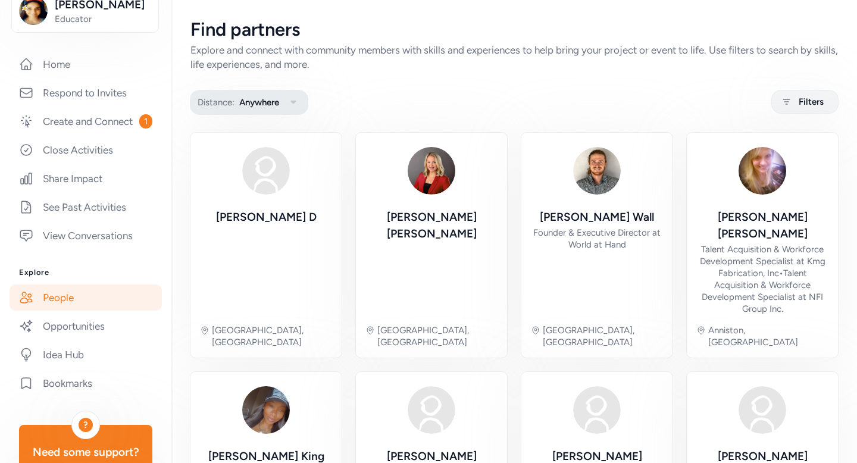
click at [267, 99] on span "Anywhere" at bounding box center [259, 102] width 40 height 14
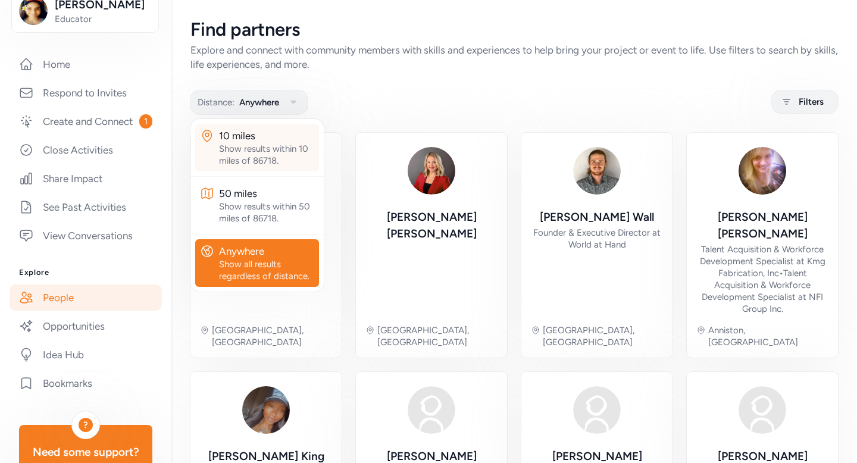
click at [262, 164] on div "Show results within 10 miles of 86718." at bounding box center [266, 155] width 95 height 24
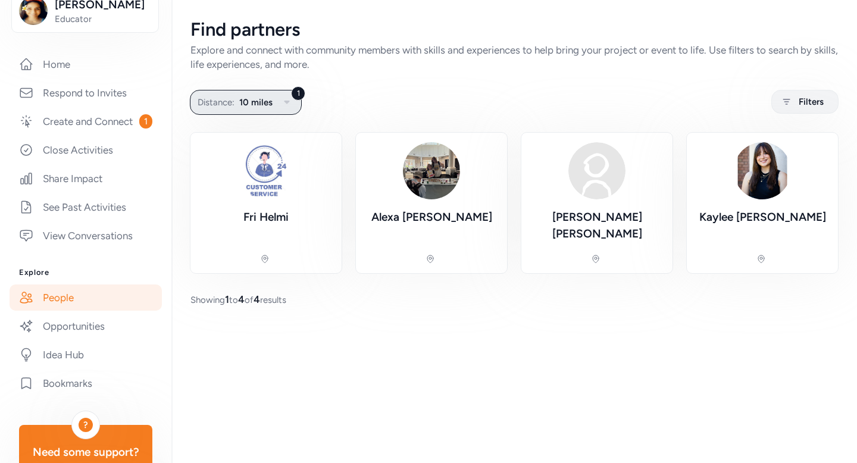
click at [259, 107] on span "10 miles" at bounding box center [255, 102] width 33 height 14
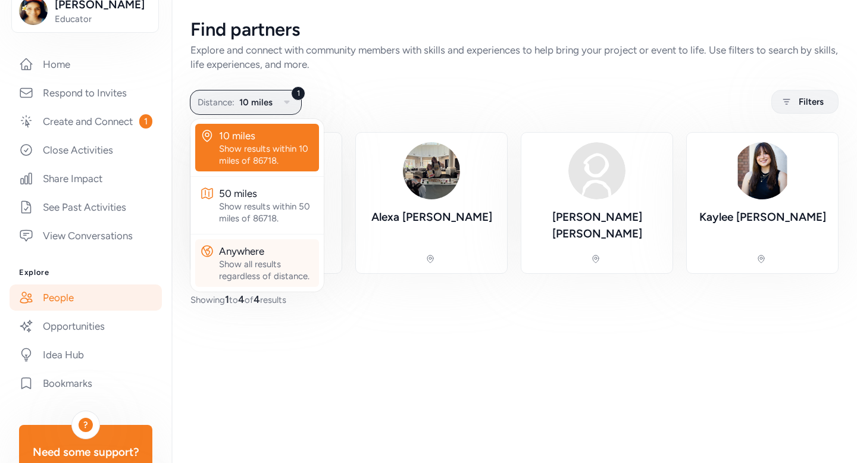
click at [263, 257] on div "Anywhere" at bounding box center [266, 251] width 95 height 14
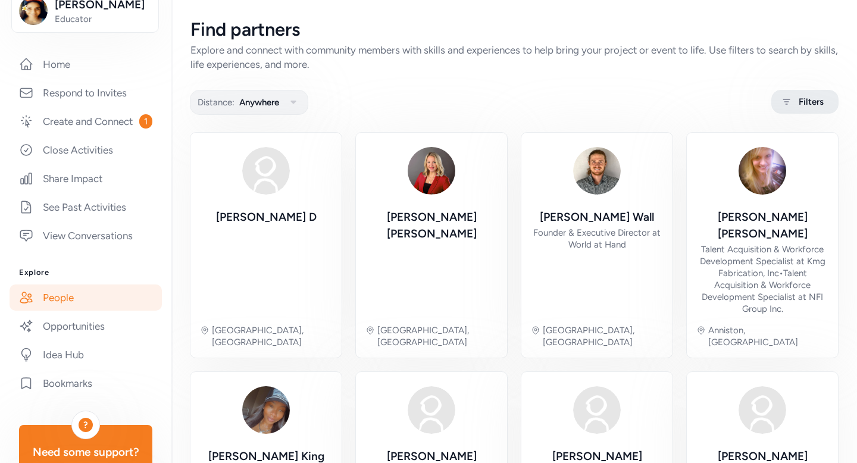
click at [810, 102] on span "Filters" at bounding box center [811, 102] width 25 height 14
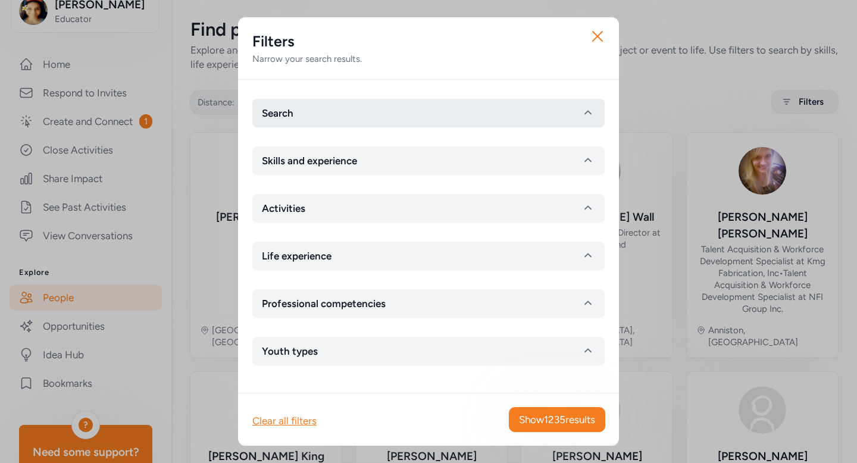
click at [398, 107] on button "Search" at bounding box center [428, 113] width 352 height 29
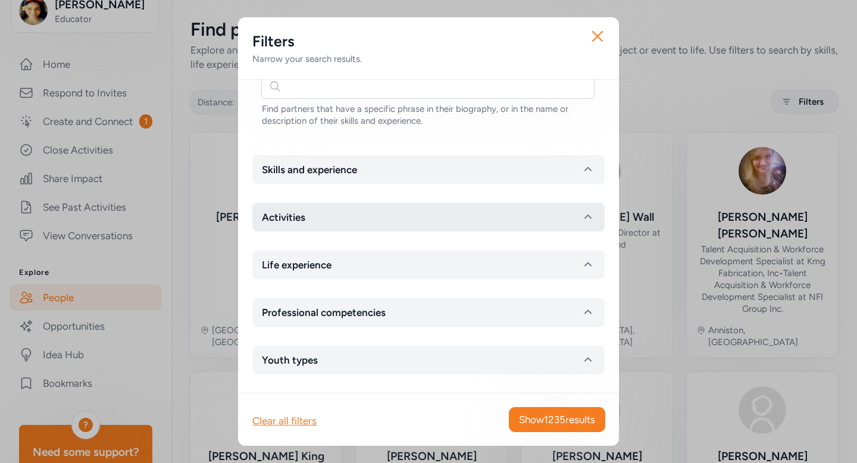
scroll to position [225, 0]
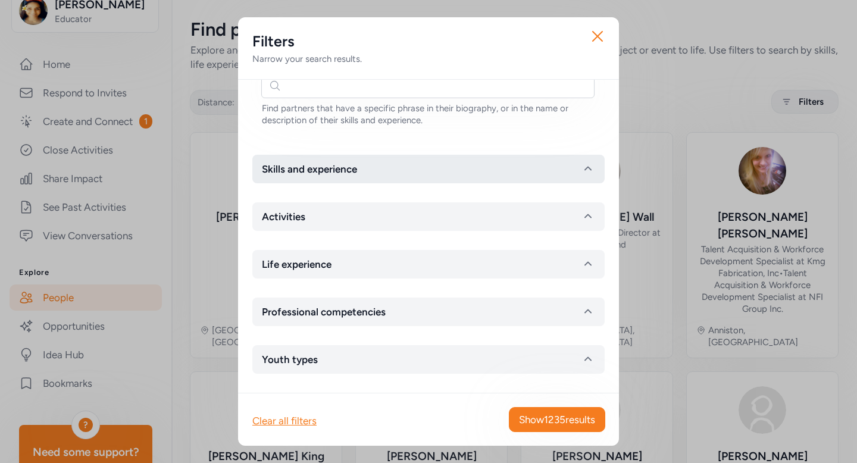
click at [521, 166] on button "Skills and experience" at bounding box center [428, 169] width 352 height 29
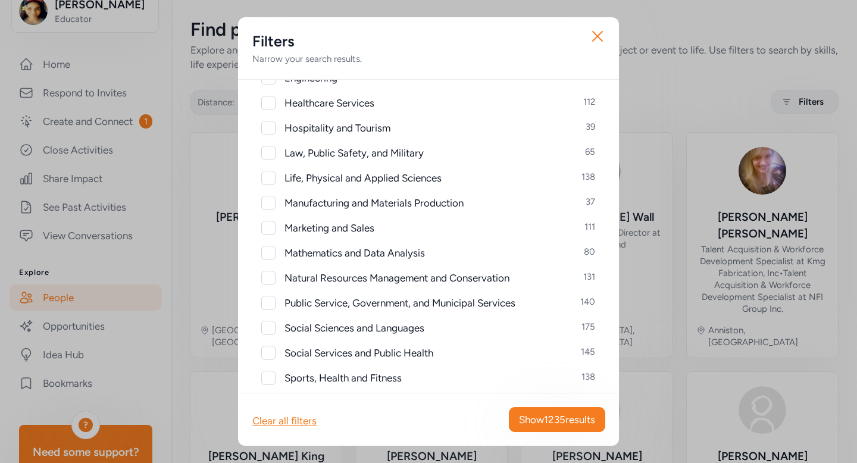
scroll to position [860, 0]
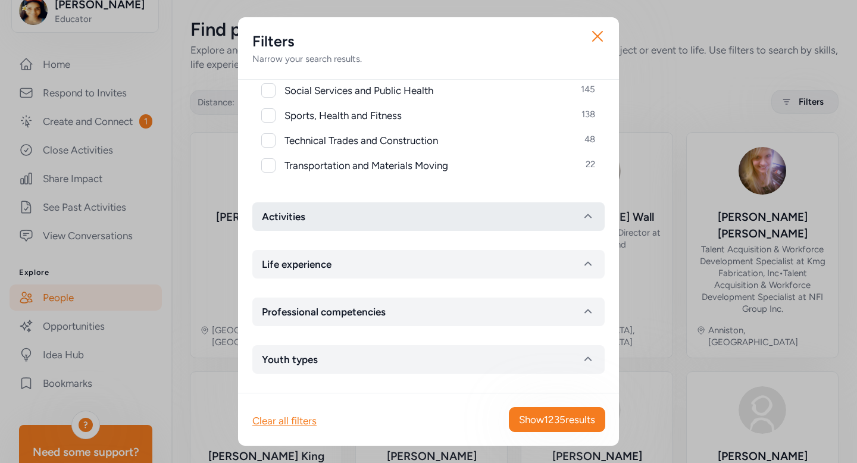
click at [477, 227] on button "Activities" at bounding box center [428, 216] width 352 height 29
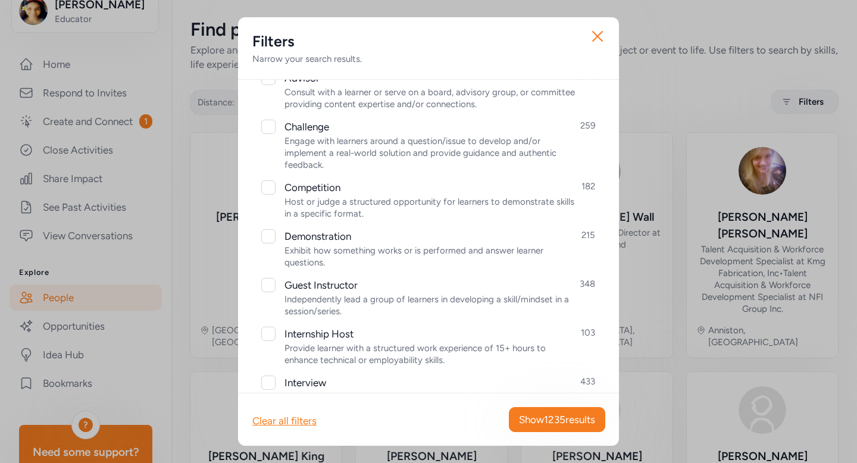
scroll to position [1064, 0]
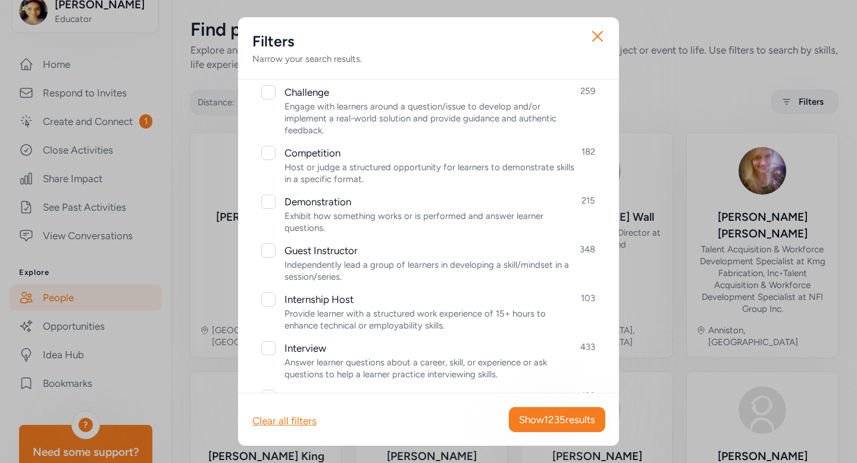
click at [207, 262] on div "Close Filters Narrow your search results. Search Name Find partners whose first…" at bounding box center [428, 231] width 857 height 463
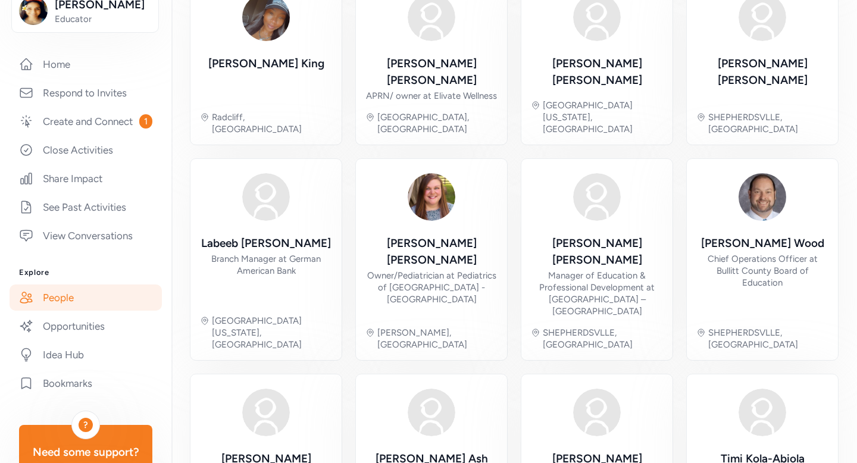
scroll to position [417, 0]
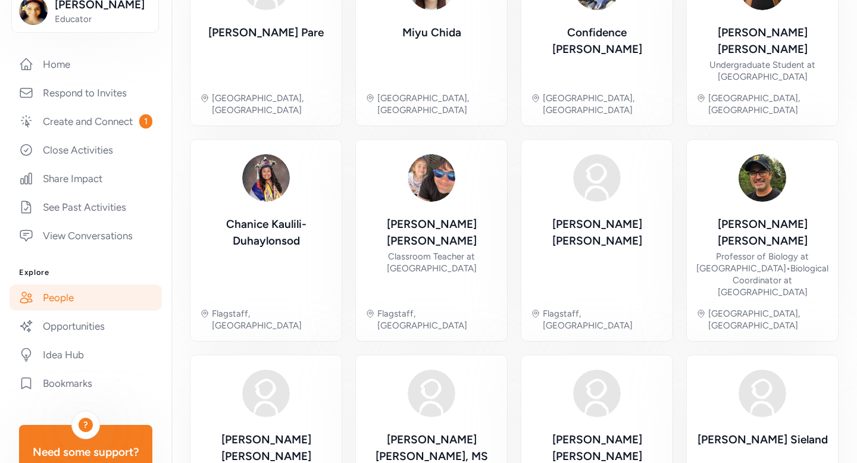
scroll to position [393, 0]
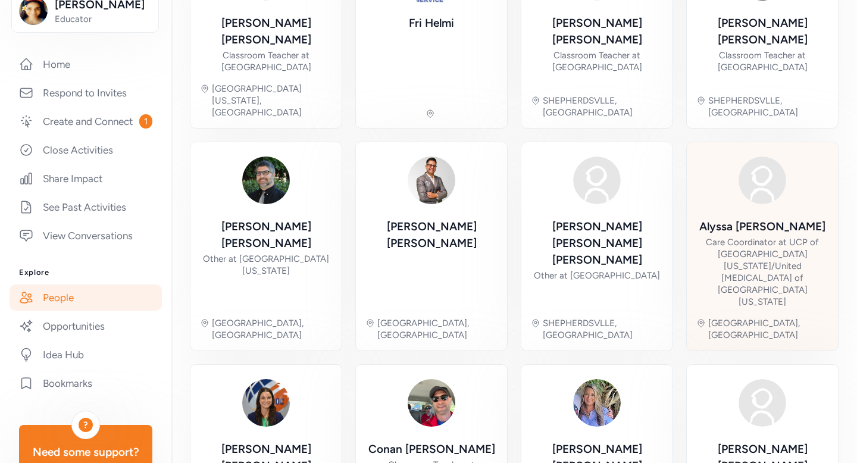
scroll to position [405, 0]
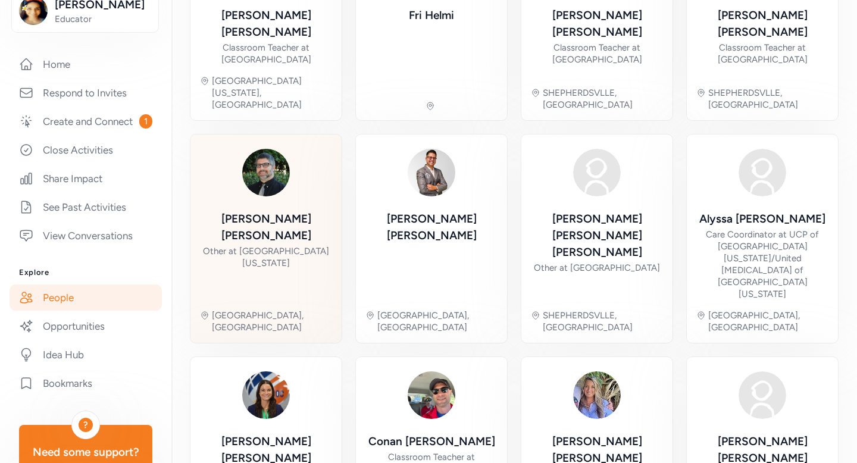
click at [309, 211] on div "[PERSON_NAME] Other at [GEOGRAPHIC_DATA][US_STATE]" at bounding box center [266, 255] width 132 height 89
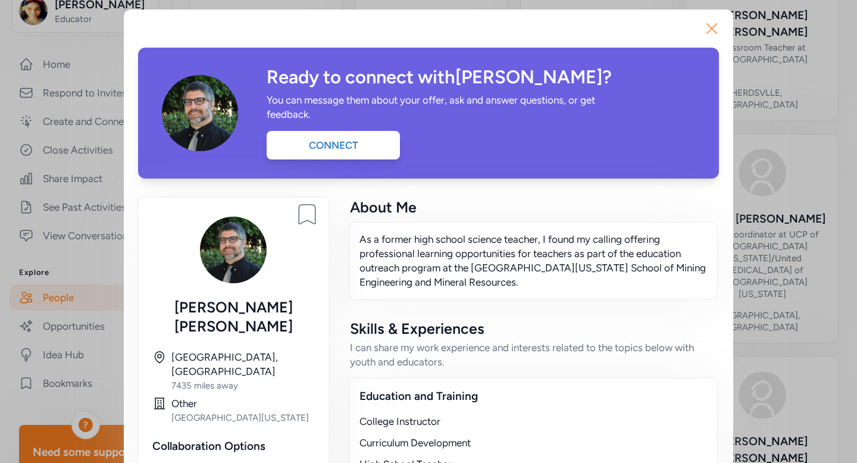
click at [711, 25] on icon "button" at bounding box center [711, 28] width 19 height 19
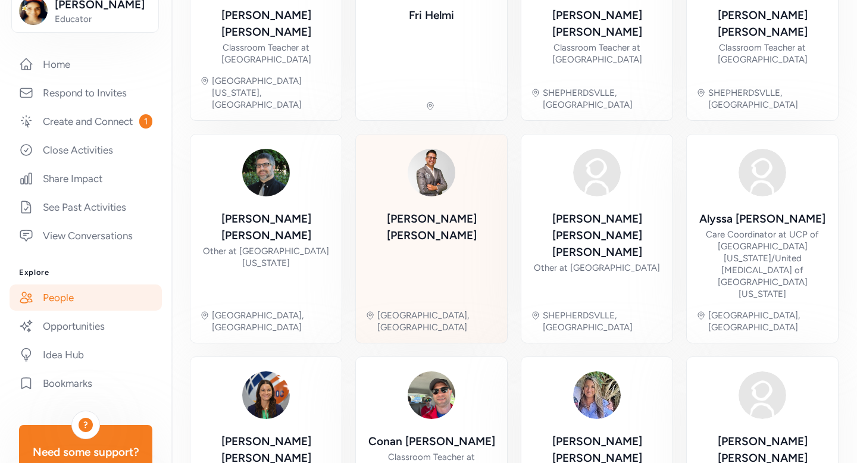
click at [429, 212] on div "[PERSON_NAME] Tucson, [GEOGRAPHIC_DATA]" at bounding box center [432, 238] width 132 height 189
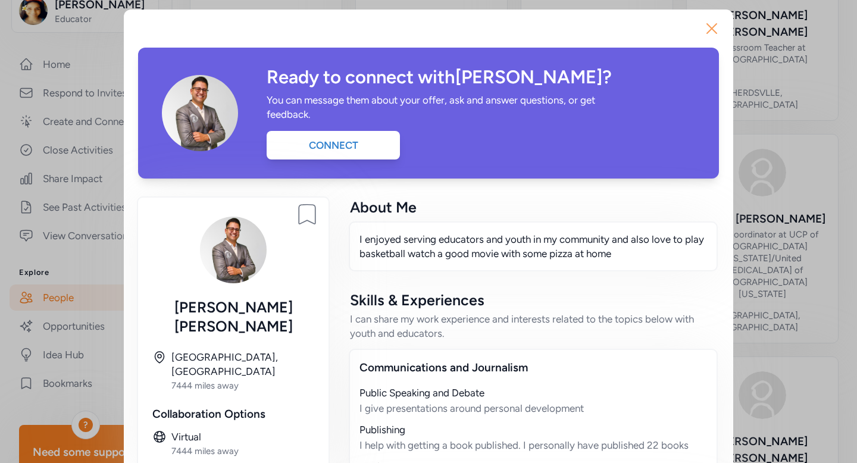
click at [712, 30] on icon "button" at bounding box center [711, 28] width 19 height 19
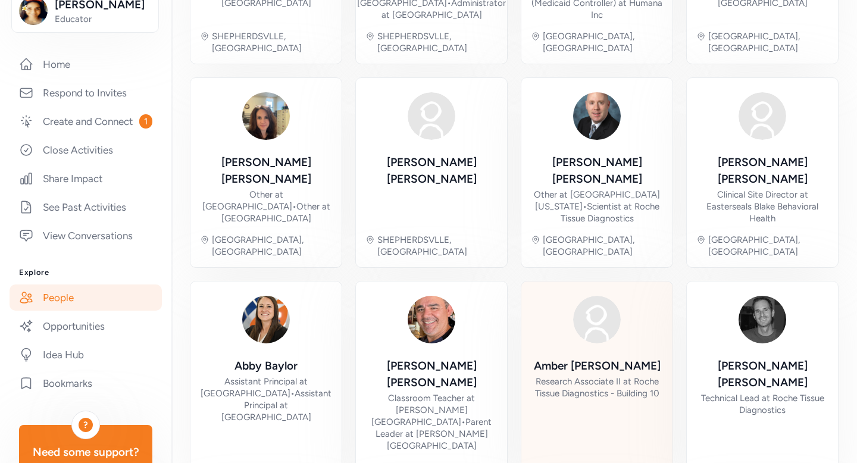
scroll to position [260, 0]
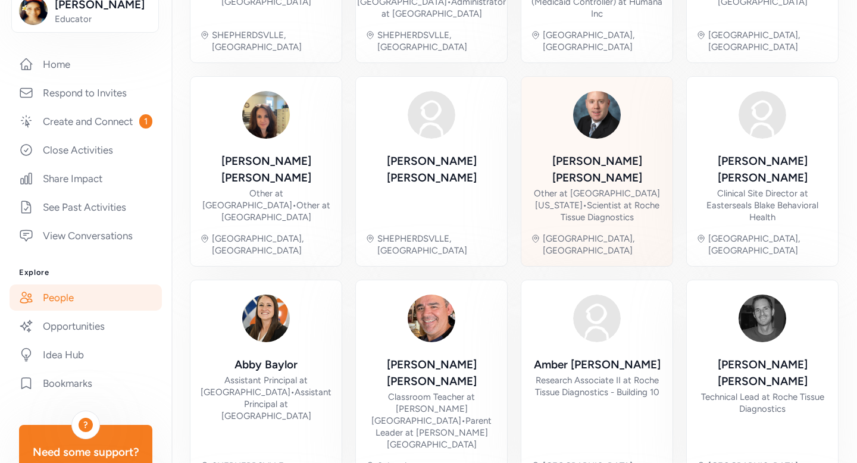
click at [616, 188] on div "Other at [GEOGRAPHIC_DATA][US_STATE] • Scientist at Roche Tissue Diagnostics" at bounding box center [597, 206] width 132 height 36
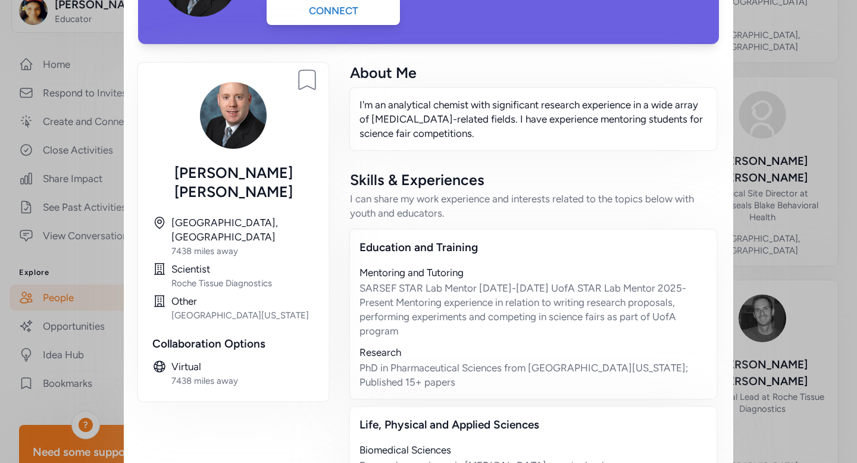
scroll to position [30, 0]
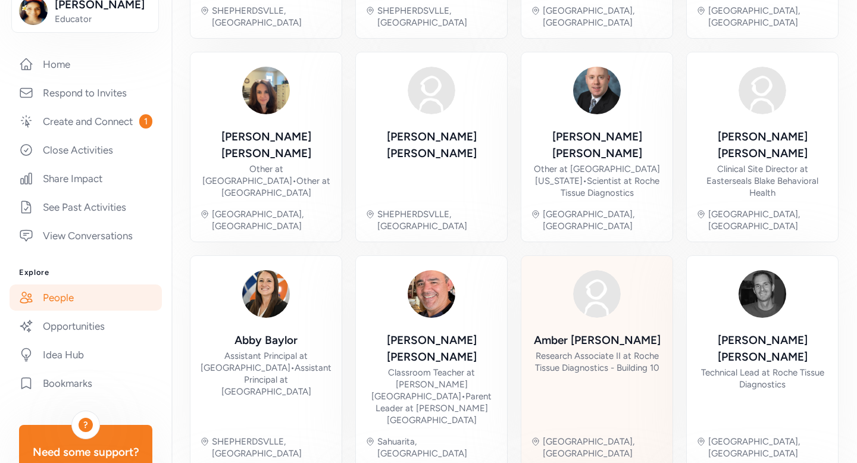
scroll to position [323, 0]
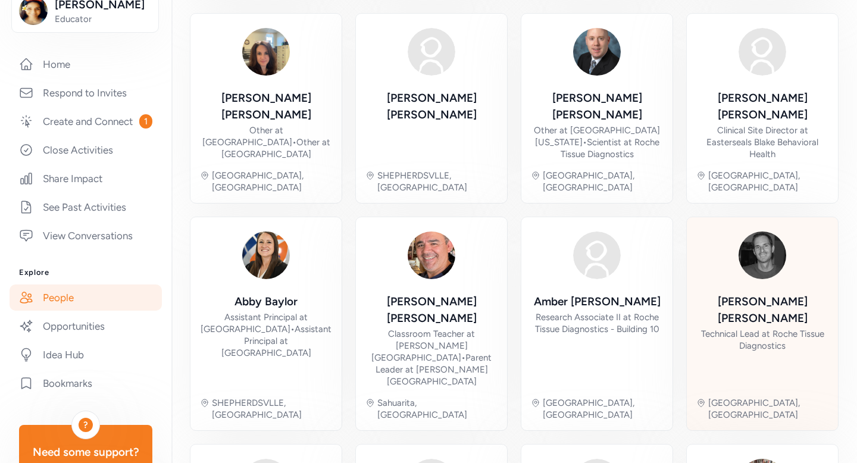
click at [728, 306] on div "[PERSON_NAME] Technical Lead at Roche Tissue Diagnostics" at bounding box center [762, 340] width 132 height 94
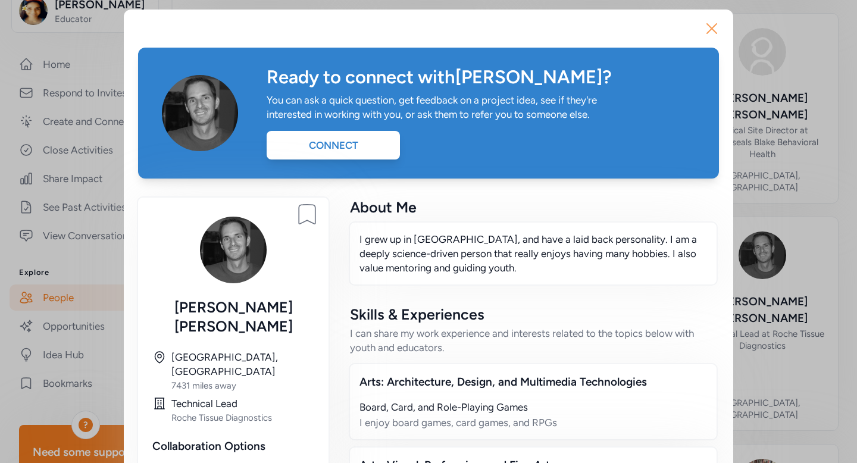
click at [716, 23] on icon "button" at bounding box center [711, 28] width 19 height 19
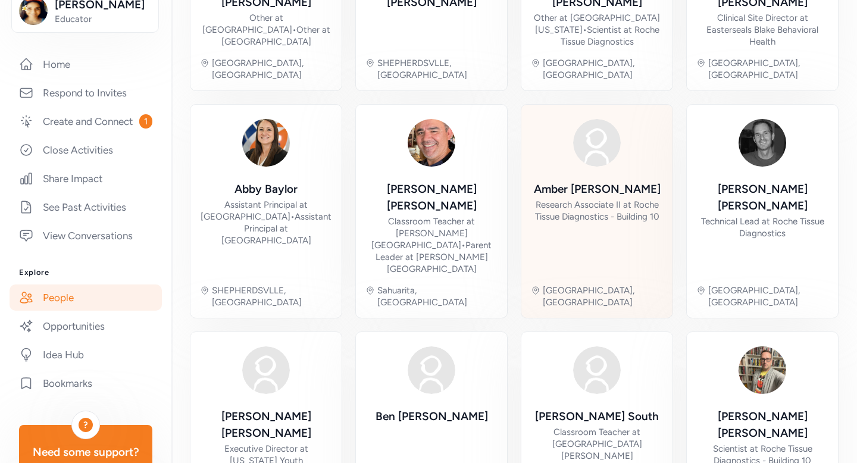
scroll to position [439, 0]
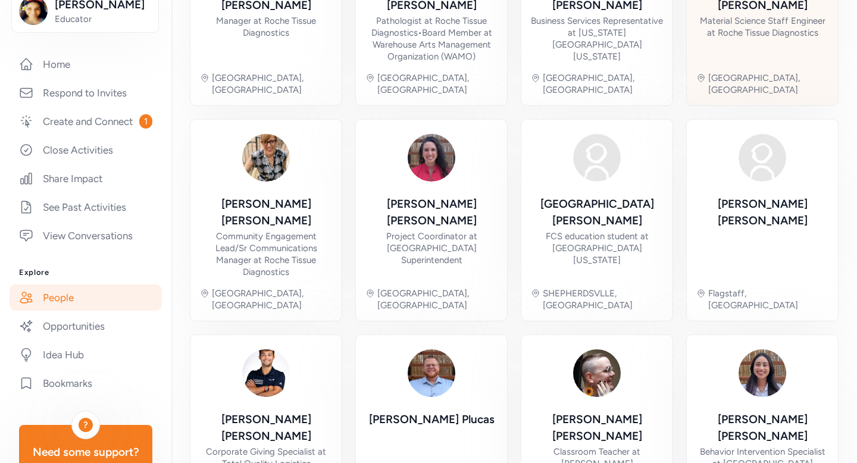
scroll to position [441, 0]
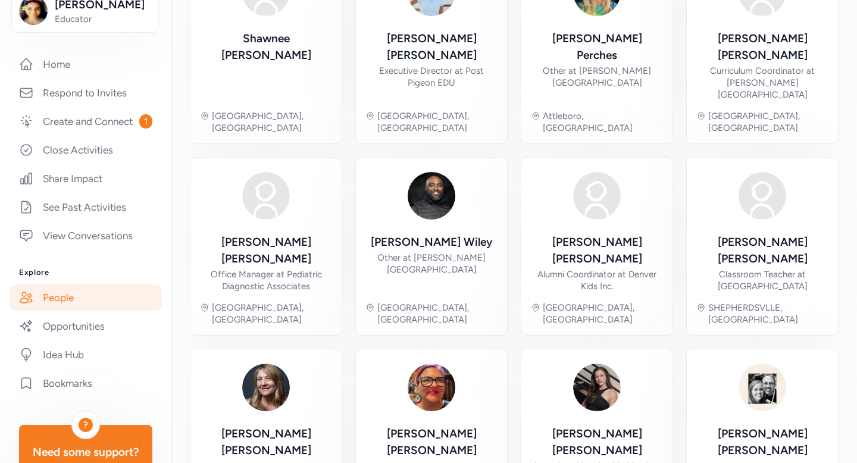
scroll to position [393, 0]
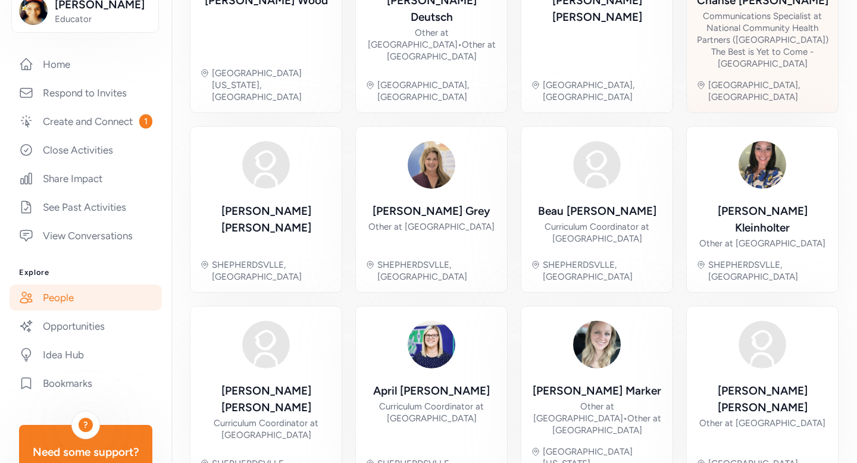
scroll to position [441, 0]
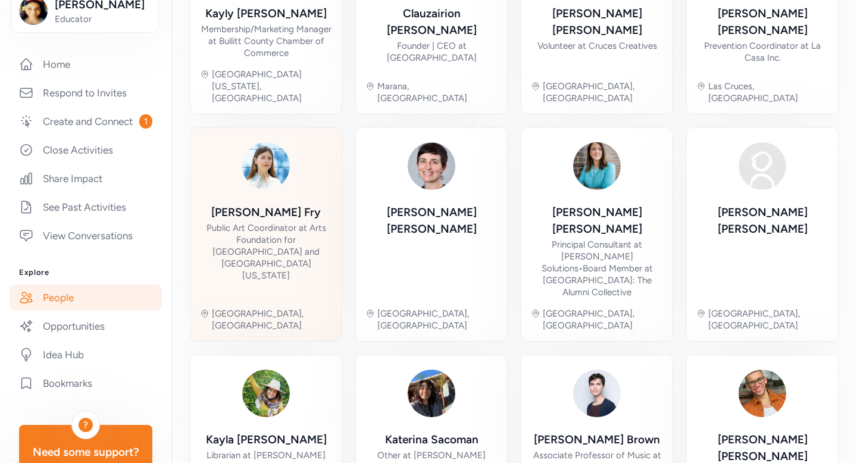
scroll to position [465, 0]
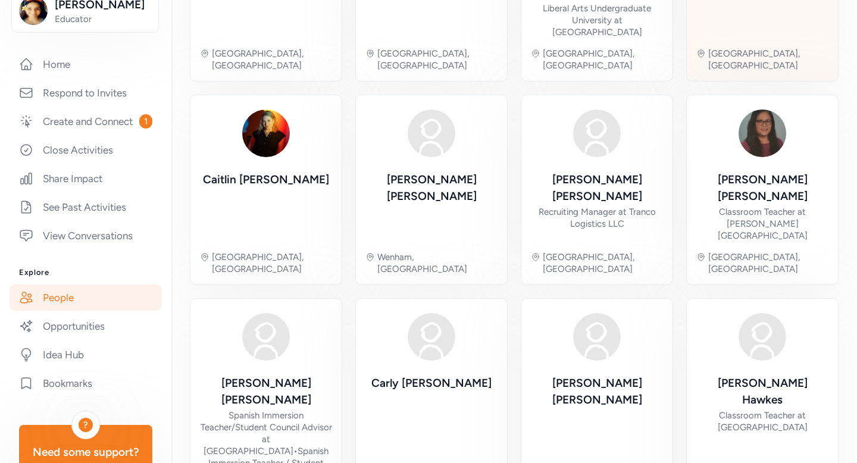
scroll to position [417, 0]
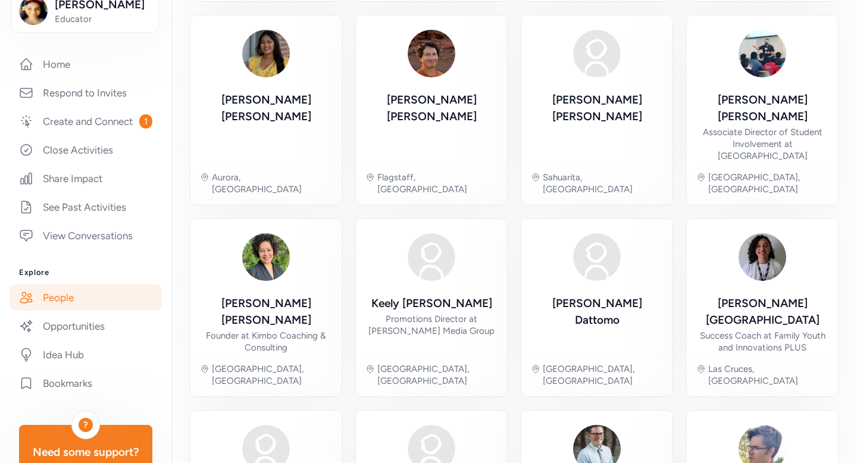
scroll to position [366, 0]
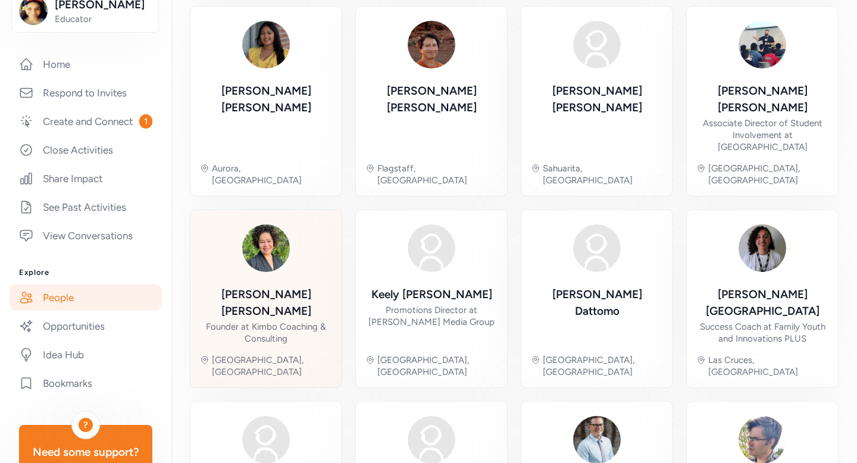
click at [283, 248] on div "[PERSON_NAME] Founder at Kimbo Coaching & Consulting [GEOGRAPHIC_DATA], [GEOGRA…" at bounding box center [266, 299] width 132 height 158
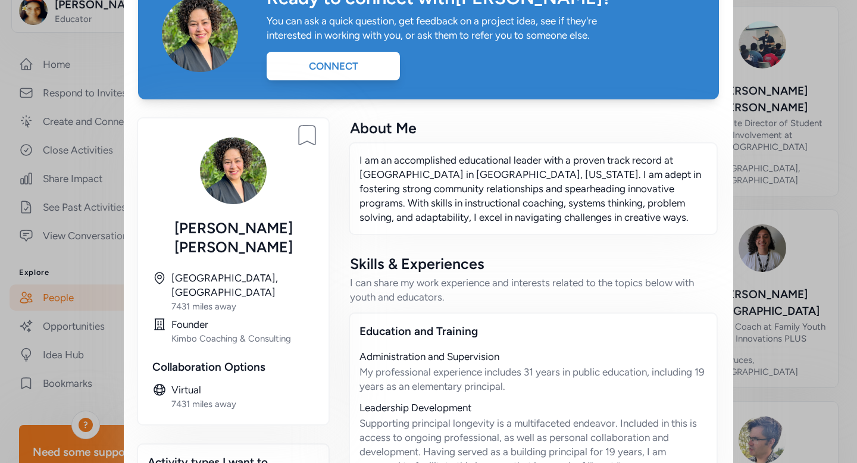
scroll to position [96, 0]
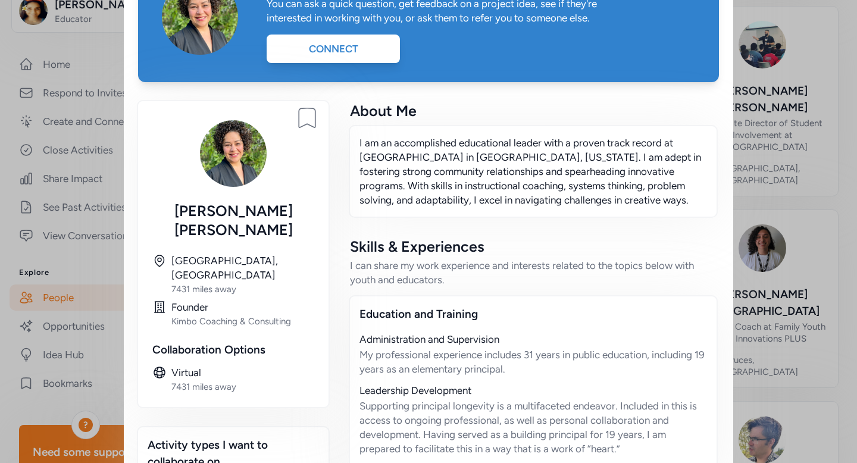
click at [365, 222] on div "About Me I am an accomplished educational leader with a proven track record at …" at bounding box center [533, 342] width 371 height 482
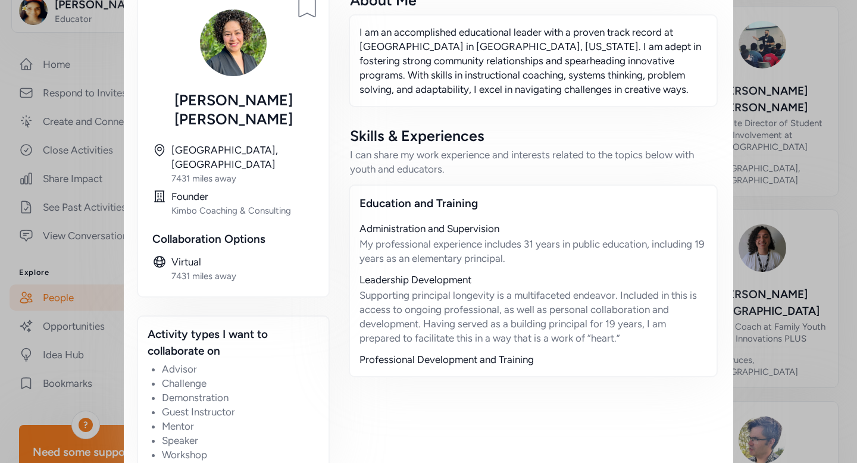
scroll to position [0, 0]
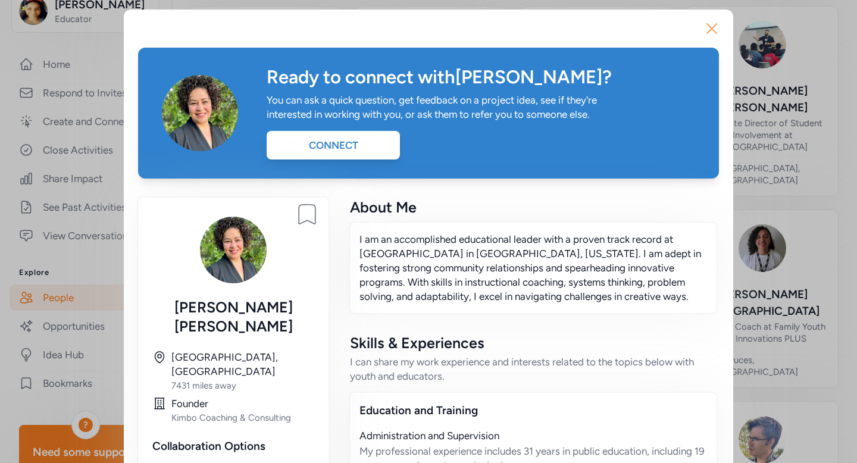
click at [708, 29] on icon "button" at bounding box center [711, 28] width 19 height 19
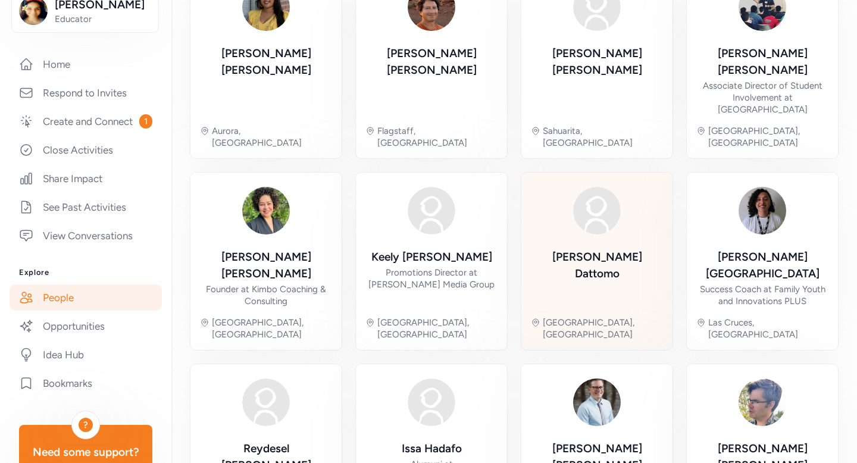
scroll to position [405, 0]
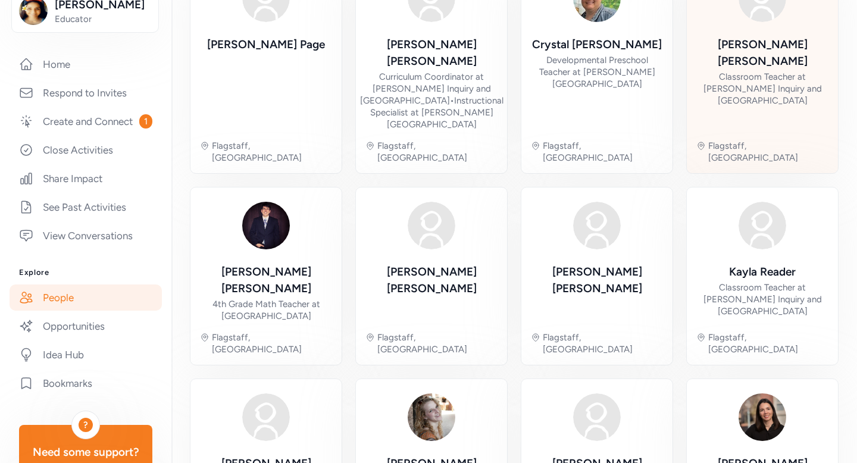
scroll to position [417, 0]
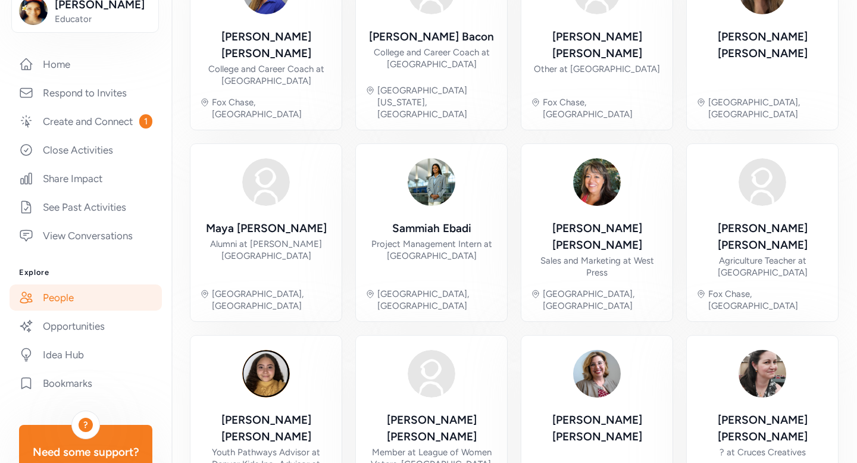
scroll to position [373, 0]
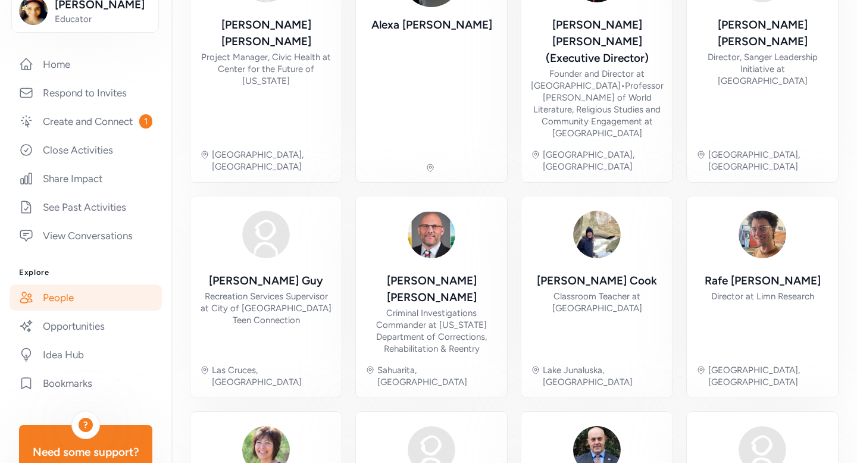
scroll to position [410, 0]
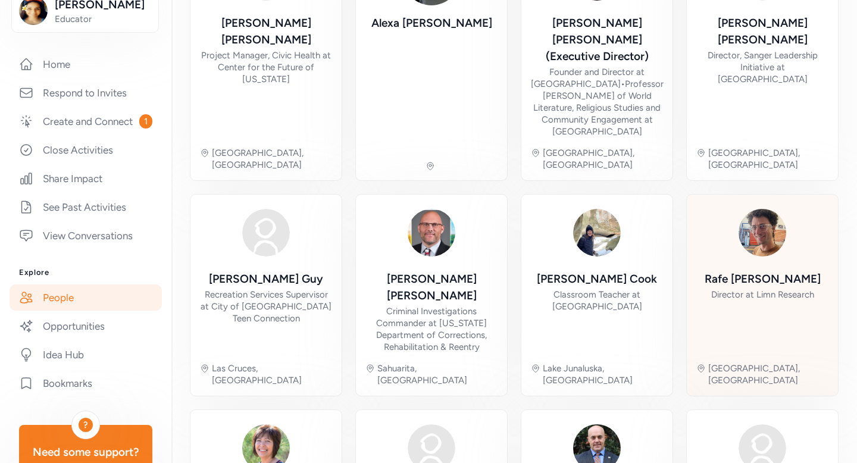
click at [752, 290] on div "[PERSON_NAME] Director at Limn Research" at bounding box center [763, 312] width 116 height 82
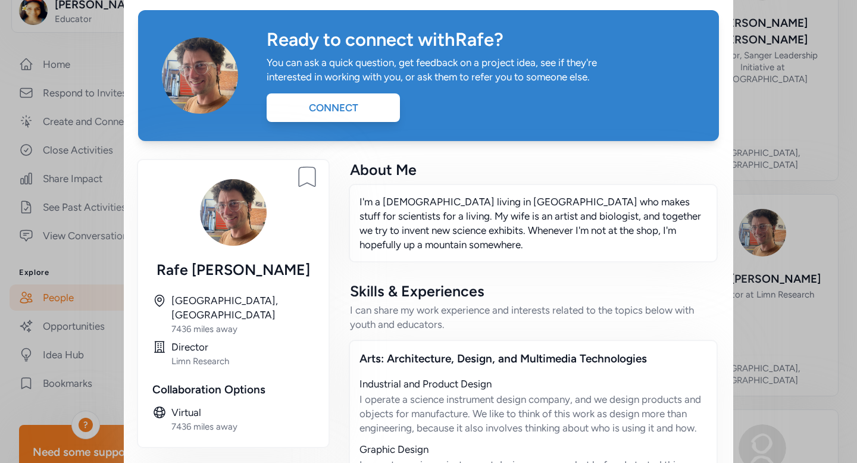
scroll to position [35, 0]
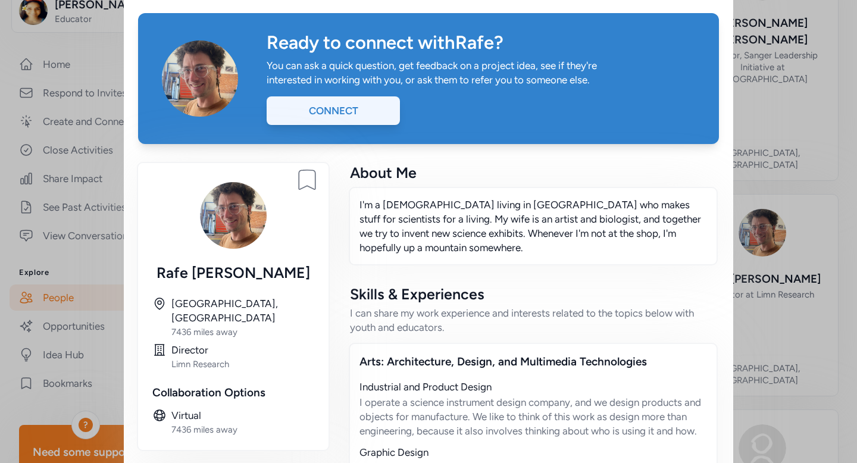
click at [361, 117] on div "Connect" at bounding box center [333, 110] width 133 height 29
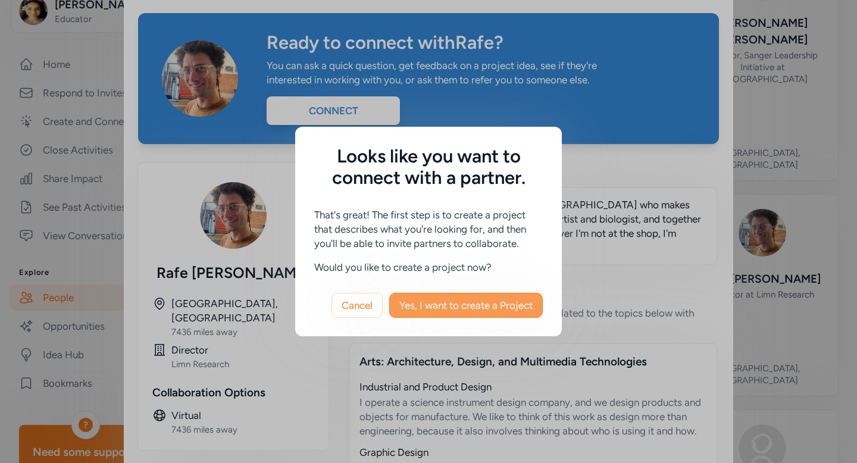
click at [447, 305] on span "Yes, I want to create a Project" at bounding box center [465, 305] width 133 height 14
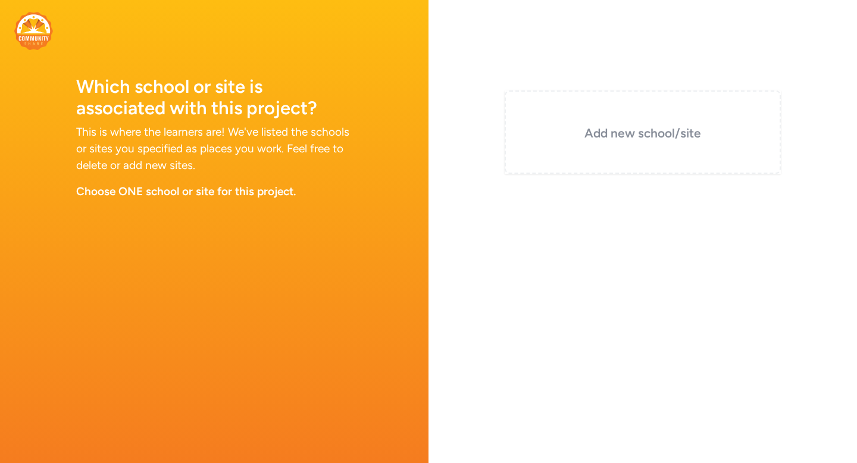
click at [646, 125] on h3 "Add new school/site" at bounding box center [643, 133] width 217 height 17
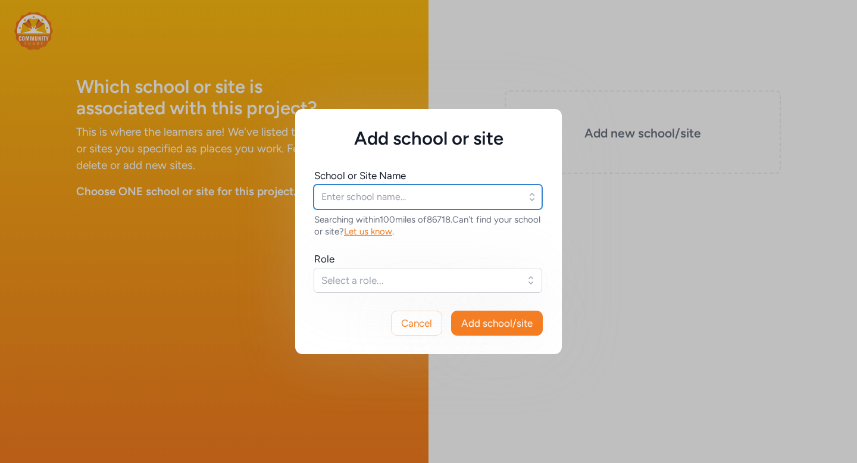
click at [417, 199] on input "text" at bounding box center [428, 197] width 229 height 25
type input "Manza"
